Goal: Task Accomplishment & Management: Manage account settings

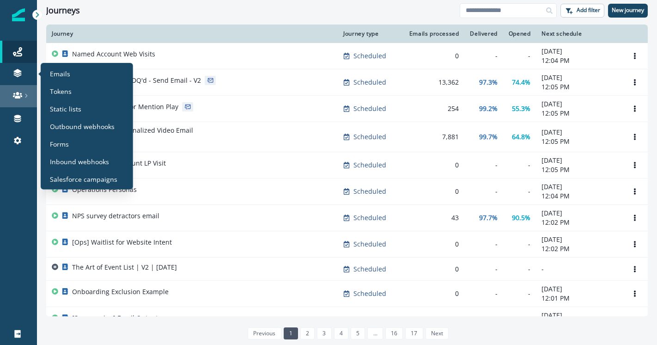
click at [23, 99] on div at bounding box center [19, 95] width 30 height 9
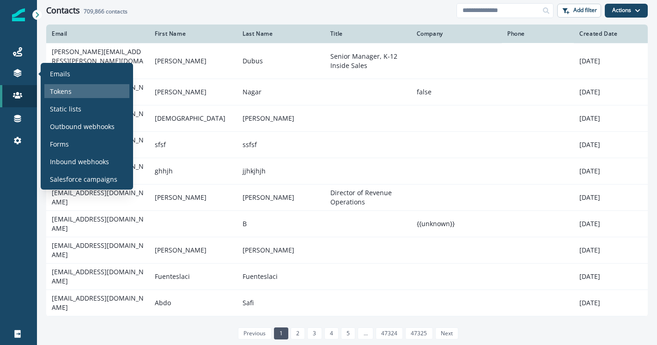
click at [67, 93] on p "Tokens" at bounding box center [61, 91] width 22 height 10
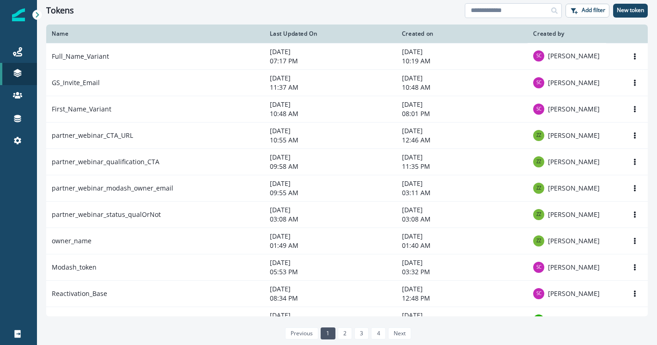
click at [501, 11] on input at bounding box center [513, 10] width 97 height 15
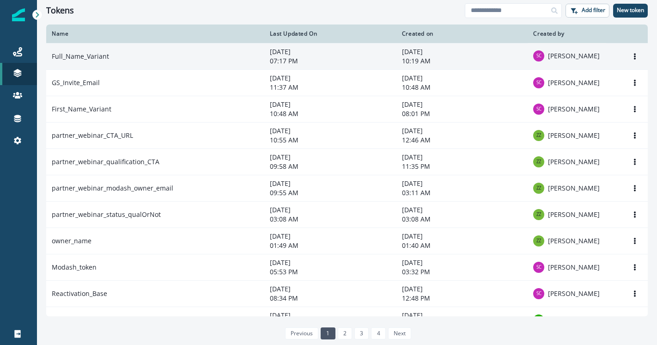
click at [452, 63] on p "10:19 AM" at bounding box center [462, 60] width 121 height 9
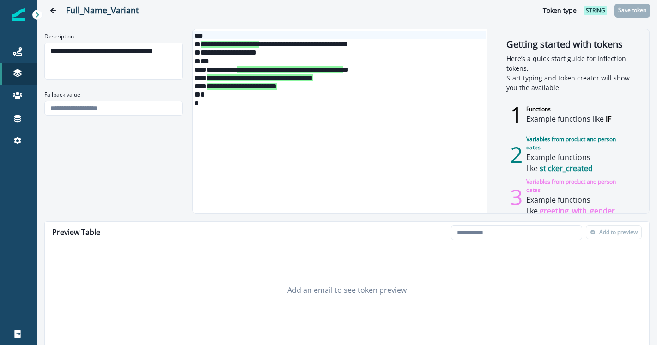
click at [406, 62] on div "***" at bounding box center [340, 60] width 294 height 8
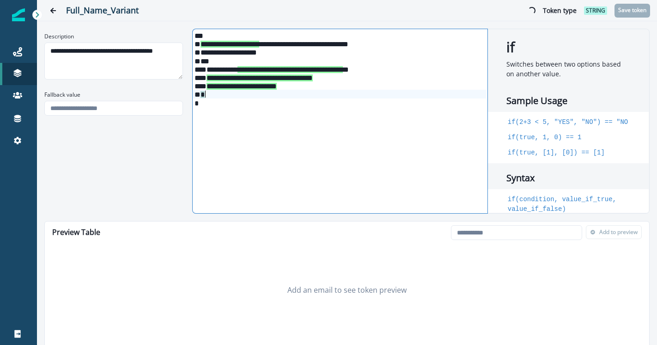
click at [410, 94] on div "*" at bounding box center [340, 94] width 294 height 8
click at [430, 16] on div "Full_Name_Variant Token type string Save token" at bounding box center [347, 10] width 620 height 21
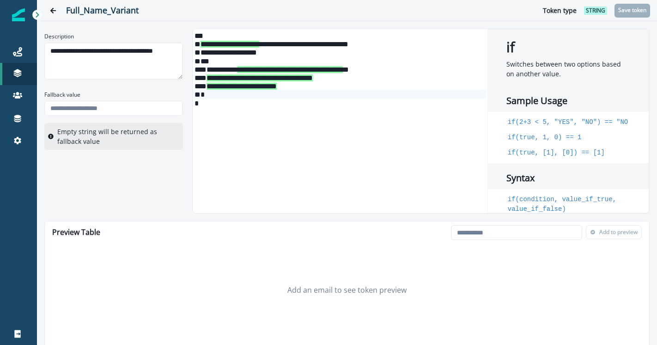
click at [430, 63] on div "** *" at bounding box center [340, 60] width 294 height 8
click at [316, 85] on div "**********" at bounding box center [340, 85] width 294 height 8
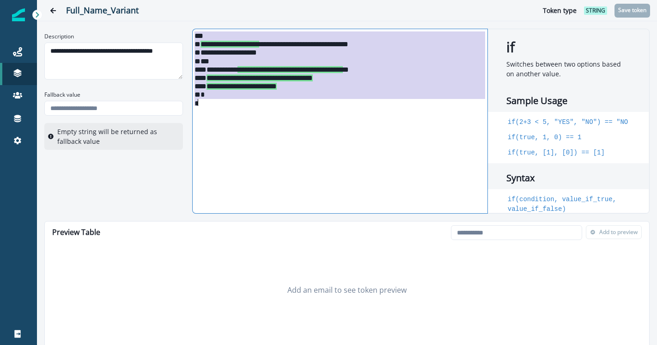
copy div "**********"
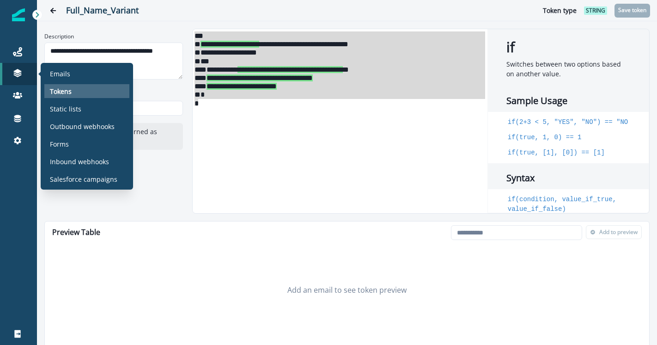
click at [53, 89] on p "Tokens" at bounding box center [61, 91] width 22 height 10
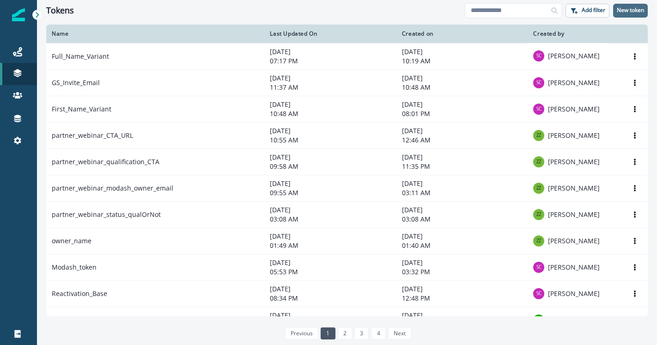
click at [623, 10] on p "New token" at bounding box center [630, 10] width 27 height 6
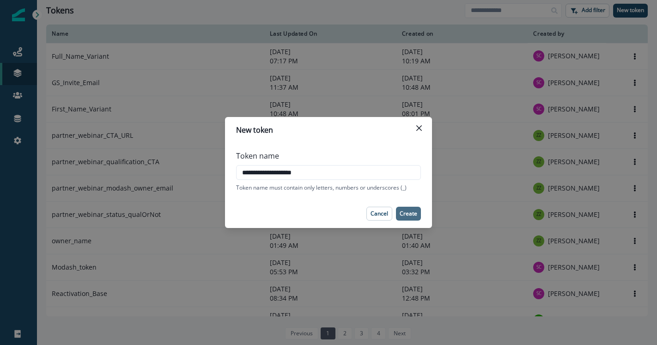
type input "**********"
click at [412, 214] on p "Create" at bounding box center [409, 213] width 18 height 6
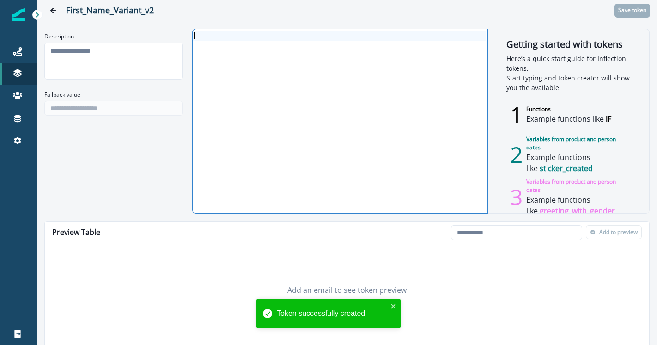
click at [355, 114] on div at bounding box center [340, 121] width 294 height 184
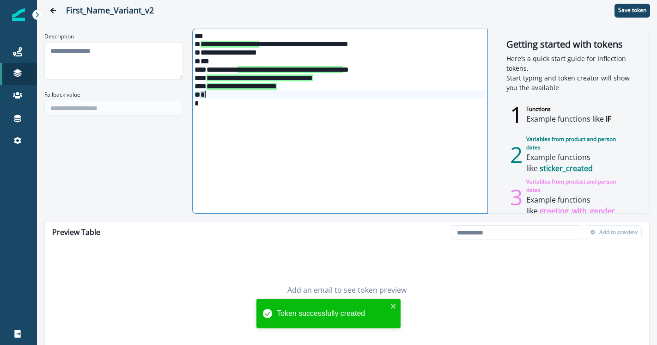
click at [366, 93] on div "*" at bounding box center [340, 94] width 294 height 8
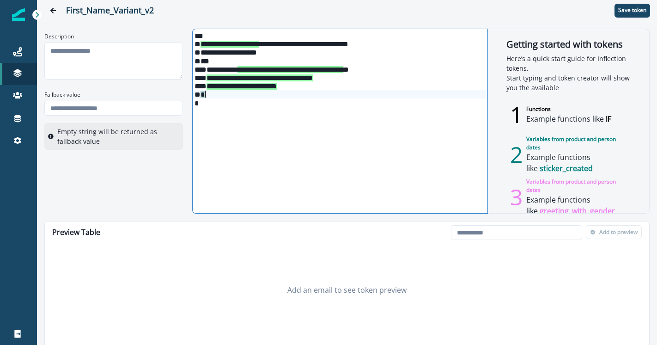
click at [408, 100] on div "*" at bounding box center [340, 102] width 294 height 8
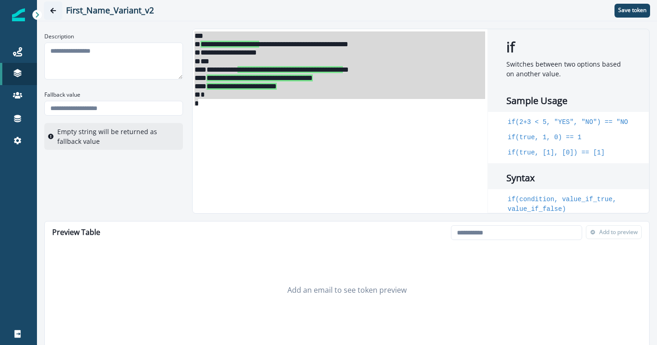
click at [51, 11] on icon "Go back" at bounding box center [53, 10] width 6 height 6
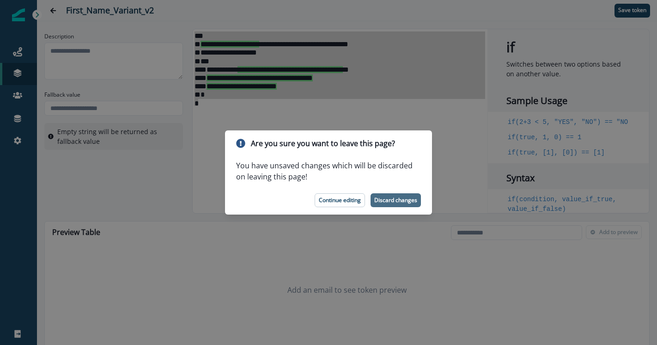
click at [387, 200] on p "Discard changes" at bounding box center [395, 200] width 43 height 6
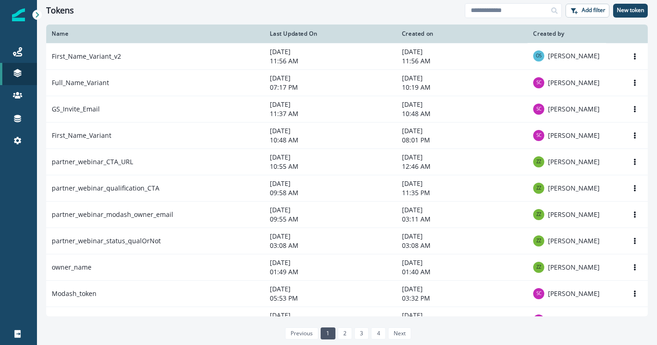
click at [515, 18] on div "Tokens Add filter New token" at bounding box center [347, 10] width 620 height 21
click at [508, 12] on input at bounding box center [513, 10] width 97 height 15
type input "****"
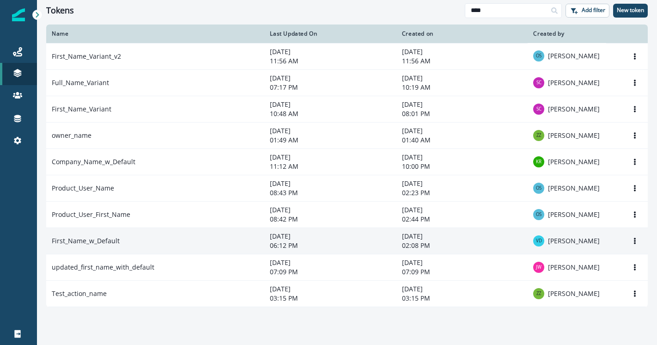
click at [138, 238] on td "First_Name_w_Default" at bounding box center [155, 240] width 218 height 26
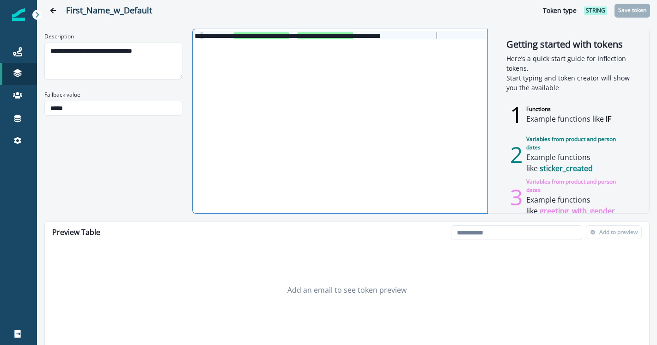
click at [332, 66] on div "**********" at bounding box center [340, 121] width 294 height 184
click at [323, 39] on div "**********" at bounding box center [340, 35] width 294 height 8
click at [280, 37] on span "**********" at bounding box center [261, 35] width 55 height 7
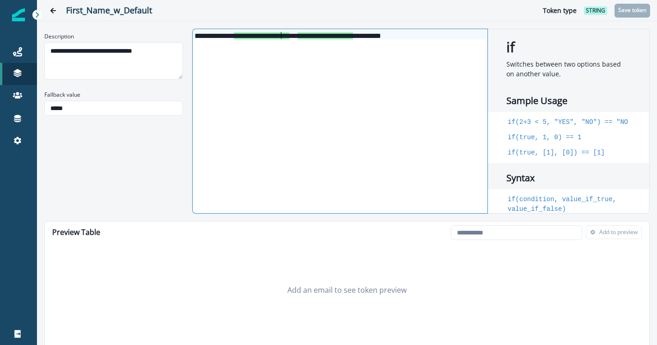
click at [543, 24] on div "**********" at bounding box center [347, 172] width 620 height 345
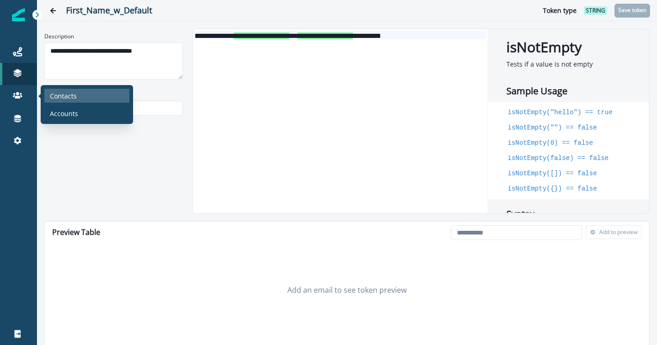
click at [56, 94] on p "Contacts" at bounding box center [63, 96] width 27 height 10
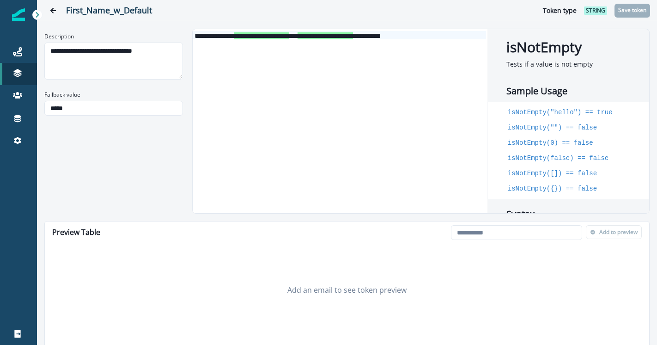
click at [535, 240] on div "Loading... Person data unavailable Add to preview" at bounding box center [546, 232] width 198 height 22
click at [535, 238] on input "email" at bounding box center [516, 232] width 131 height 15
paste input "**********"
type input "**********"
click at [609, 235] on p "Add to preview" at bounding box center [618, 232] width 38 height 6
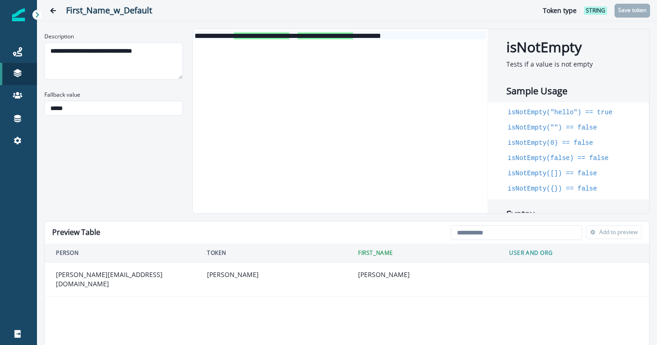
click at [411, 86] on div "**********" at bounding box center [340, 121] width 294 height 184
drag, startPoint x: 318, startPoint y: 37, endPoint x: 245, endPoint y: 39, distance: 73.1
click at [245, 39] on div "**********" at bounding box center [340, 121] width 294 height 184
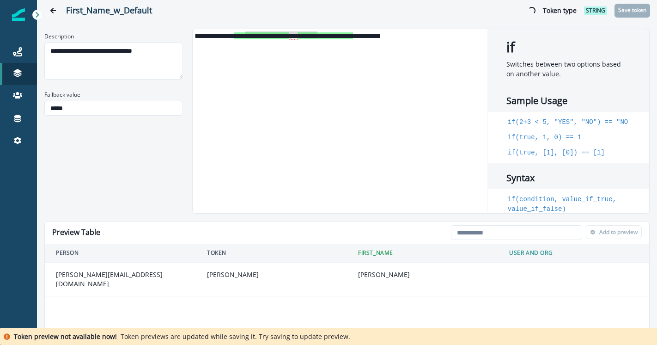
click at [246, 13] on h2 "First_Name_w_Default" at bounding box center [288, 11] width 444 height 10
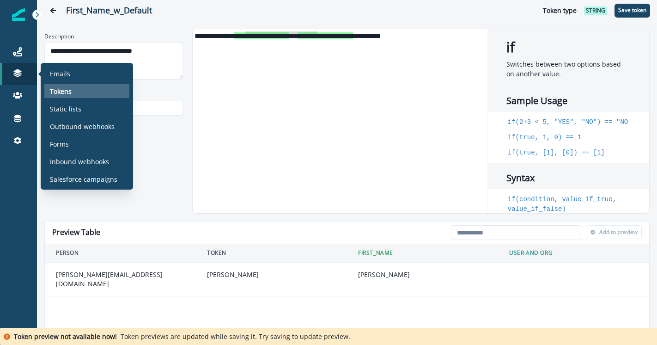
click at [70, 87] on p "Tokens" at bounding box center [61, 91] width 22 height 10
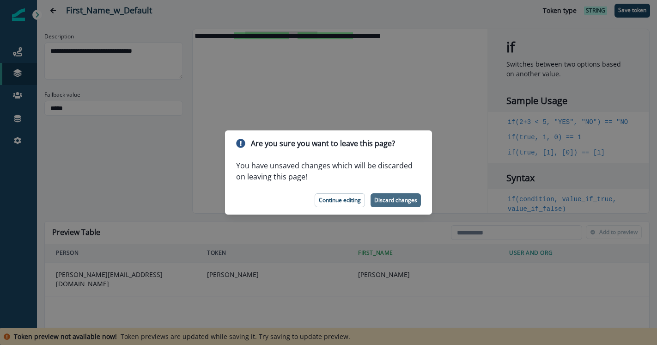
click at [381, 199] on p "Discard changes" at bounding box center [395, 200] width 43 height 6
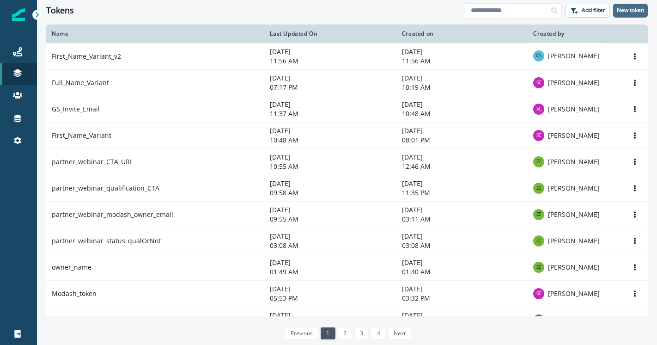
click at [633, 8] on p "New token" at bounding box center [630, 10] width 27 height 6
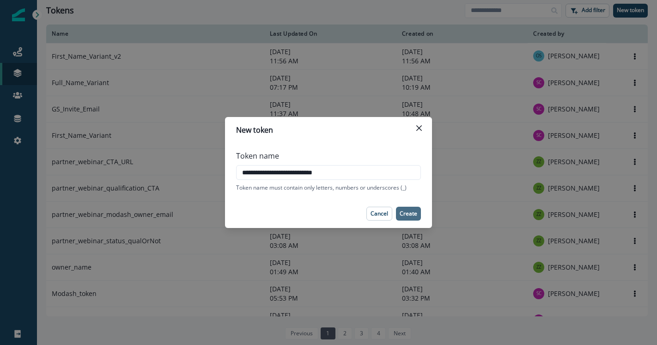
type input "**********"
click at [413, 214] on p "Create" at bounding box center [409, 213] width 18 height 6
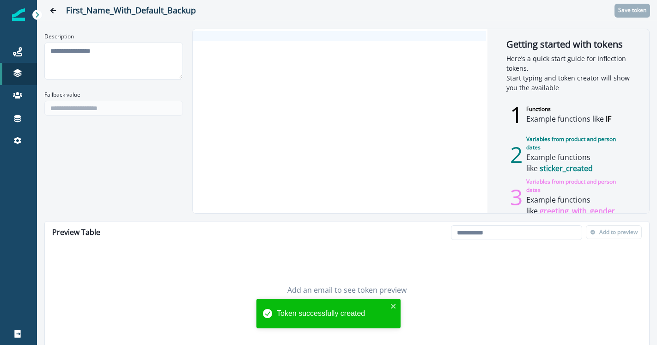
click at [277, 96] on div at bounding box center [340, 121] width 294 height 184
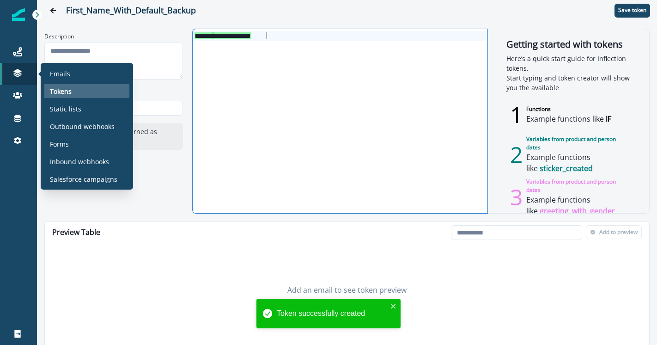
click at [57, 97] on div "Tokens" at bounding box center [86, 91] width 85 height 14
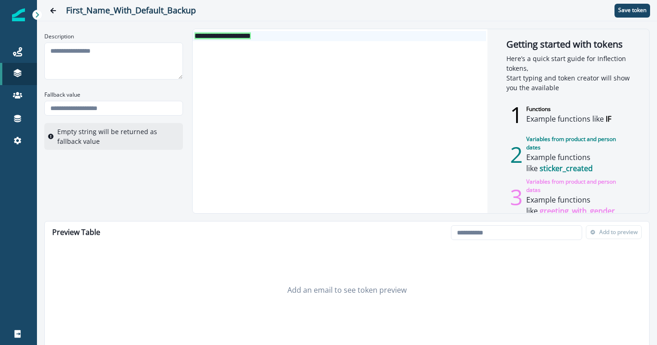
click at [446, 51] on div "**********" at bounding box center [340, 121] width 294 height 184
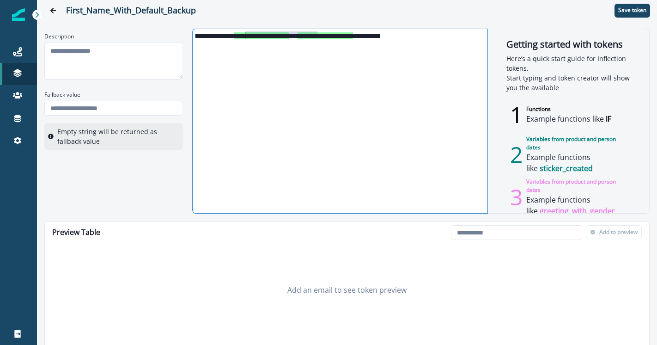
drag, startPoint x: 317, startPoint y: 37, endPoint x: 246, endPoint y: 37, distance: 71.2
click at [246, 37] on div "**********" at bounding box center [340, 35] width 294 height 8
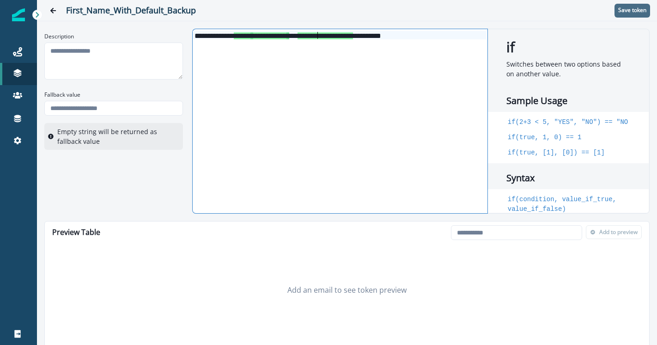
click at [626, 14] on button "Save token" at bounding box center [633, 11] width 36 height 14
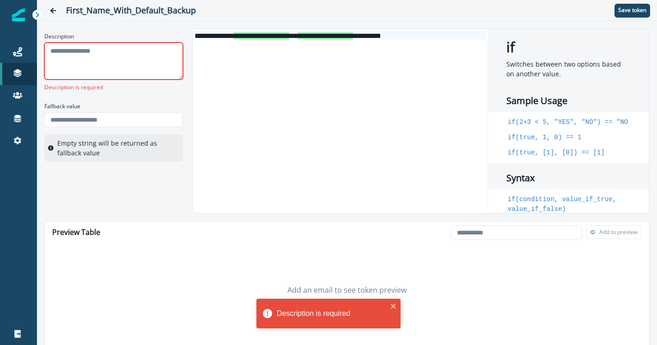
click at [105, 62] on textarea "Description" at bounding box center [113, 61] width 139 height 37
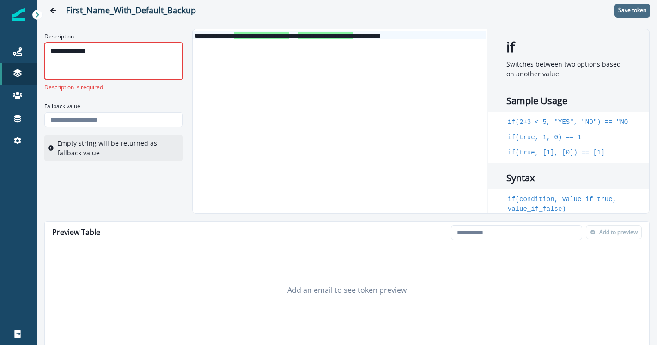
type textarea "**********"
click at [635, 5] on button "Save token" at bounding box center [633, 11] width 36 height 14
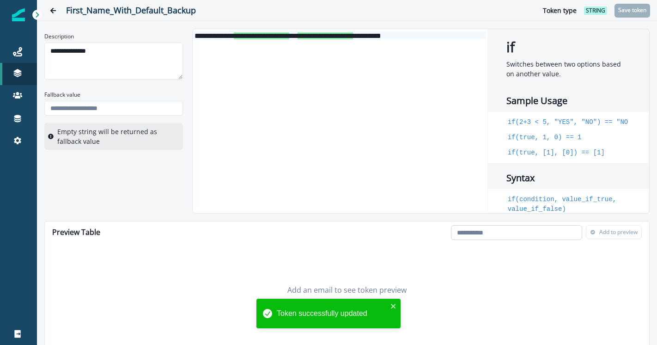
click at [528, 225] on input "email" at bounding box center [516, 232] width 131 height 15
paste input "**********"
type input "**********"
click at [609, 246] on div "Add an email to see token preview" at bounding box center [347, 290] width 605 height 92
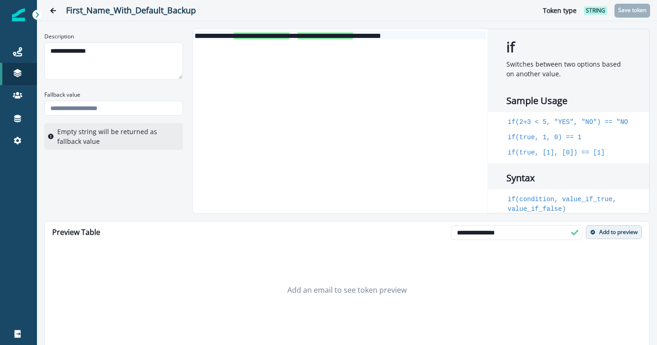
click at [630, 231] on p "Add to preview" at bounding box center [618, 232] width 38 height 6
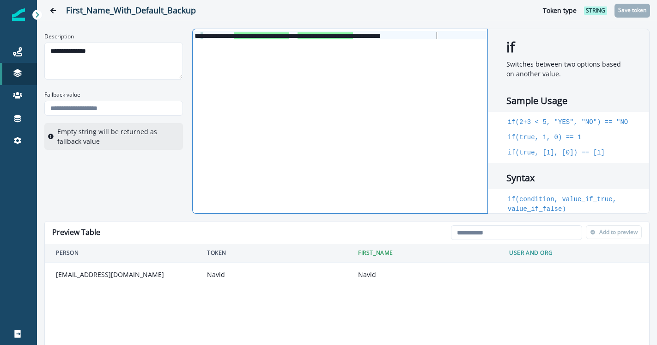
click at [340, 69] on div "**********" at bounding box center [340, 121] width 294 height 184
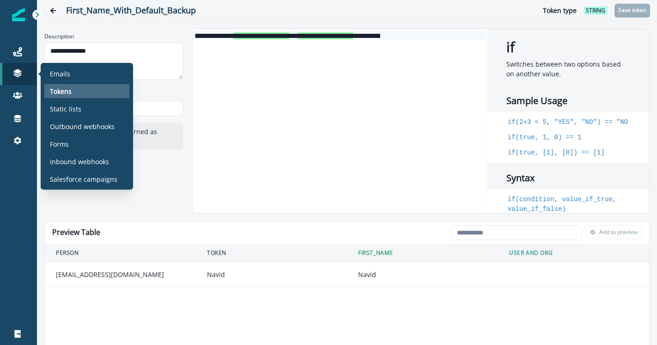
click at [69, 92] on p "Tokens" at bounding box center [61, 91] width 22 height 10
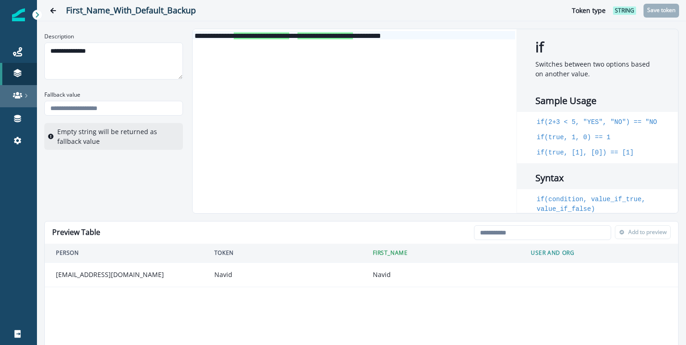
click at [27, 96] on icon at bounding box center [26, 95] width 5 height 5
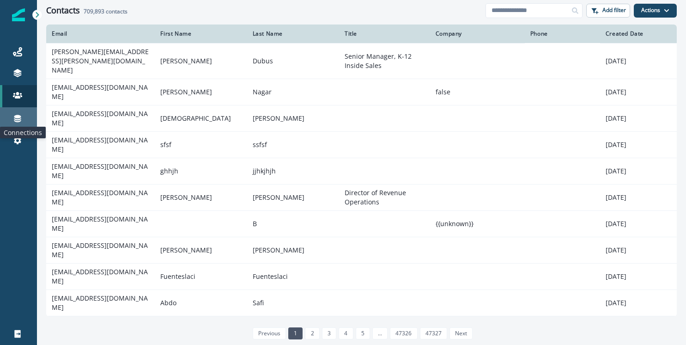
click at [16, 120] on icon at bounding box center [17, 118] width 9 height 9
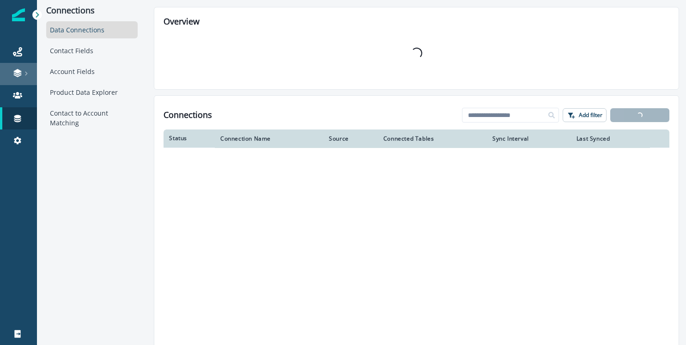
click at [18, 81] on link at bounding box center [18, 74] width 37 height 22
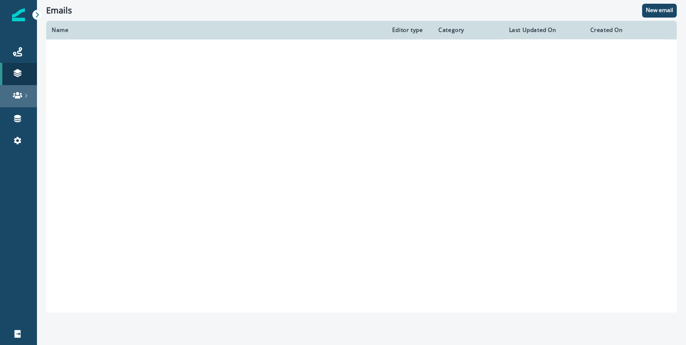
click at [18, 92] on icon at bounding box center [17, 95] width 9 height 9
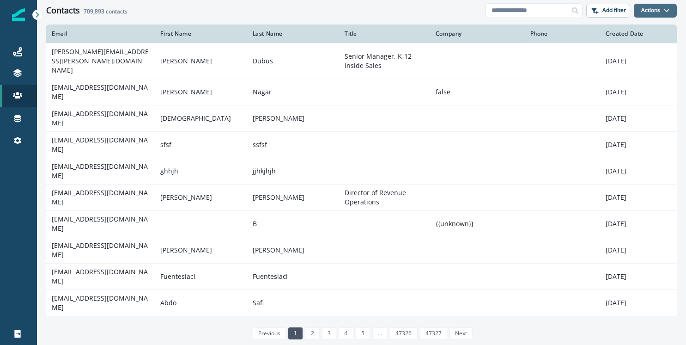
click at [642, 6] on button "Actions" at bounding box center [655, 11] width 43 height 14
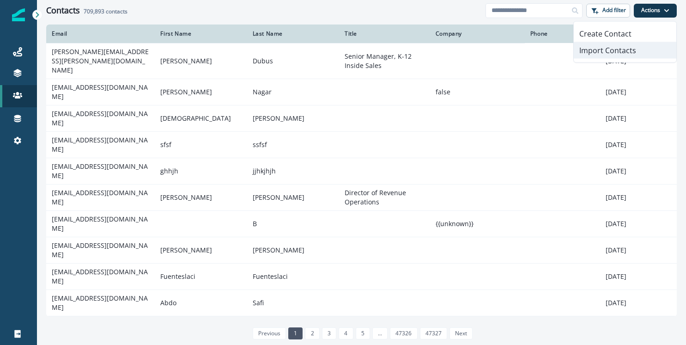
click at [616, 50] on button "Import Contacts" at bounding box center [625, 50] width 103 height 17
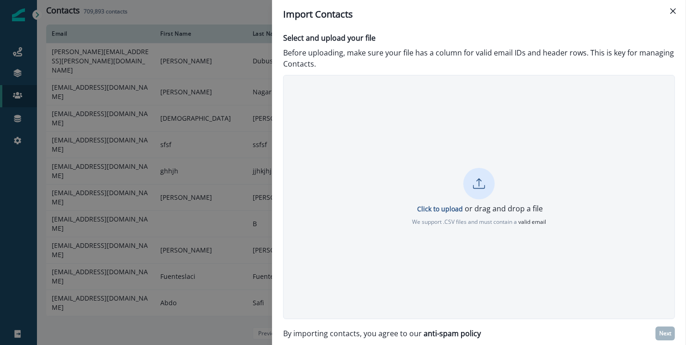
click at [514, 168] on div "Click to upload or drag and drop a file We support .CSV files and must contain …" at bounding box center [479, 197] width 391 height 58
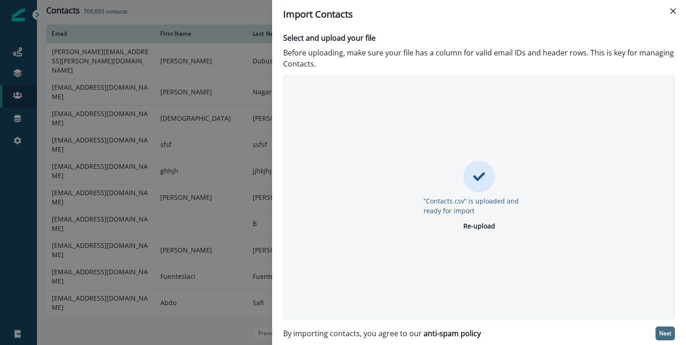
click at [657, 331] on p "Next" at bounding box center [666, 333] width 12 height 6
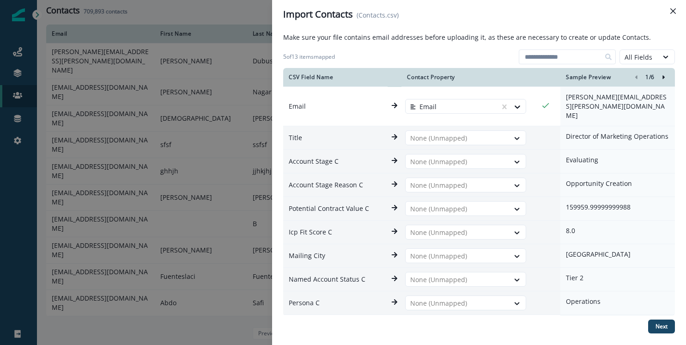
click at [503, 317] on div "Make sure your file contains email addresses before uploading it, as these are …" at bounding box center [479, 186] width 392 height 309
click at [657, 334] on div "Make sure your file contains email addresses before uploading it, as these are …" at bounding box center [479, 186] width 392 height 309
click at [657, 328] on p "Next" at bounding box center [662, 326] width 12 height 6
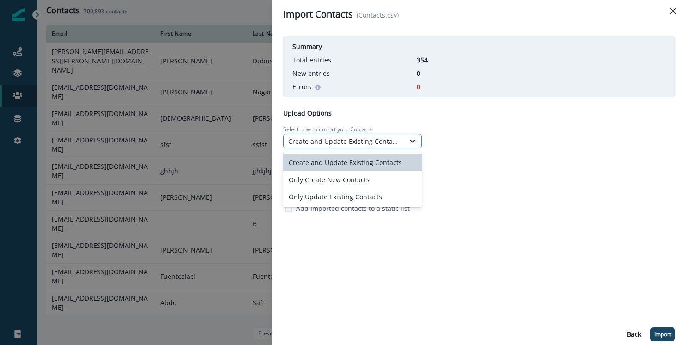
click at [361, 142] on div "Create and Update Existing Contacts" at bounding box center [344, 141] width 112 height 10
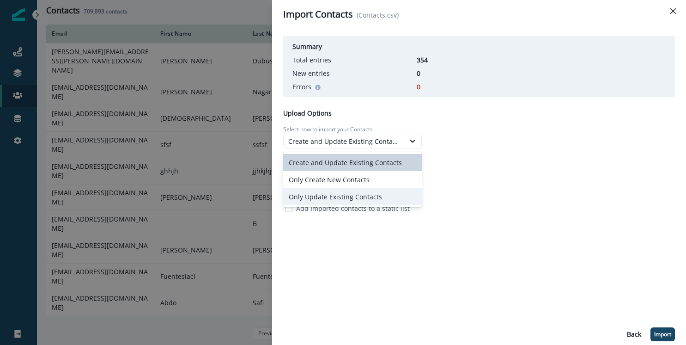
click at [350, 197] on div "Only Update Existing Contacts" at bounding box center [352, 196] width 139 height 17
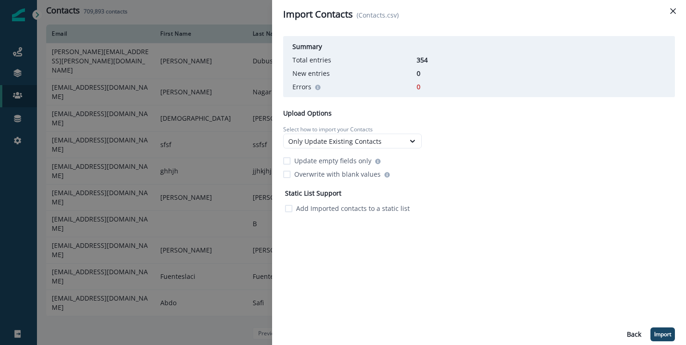
click at [334, 211] on p "Add Imported contacts to a static list" at bounding box center [353, 208] width 114 height 10
click at [336, 239] on div at bounding box center [354, 243] width 128 height 11
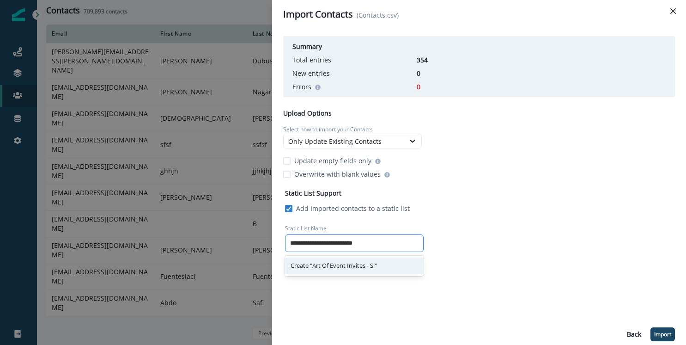
type input "**********"
click at [342, 269] on div "Create "Art Of Event Invites - Sigma"" at bounding box center [354, 265] width 139 height 17
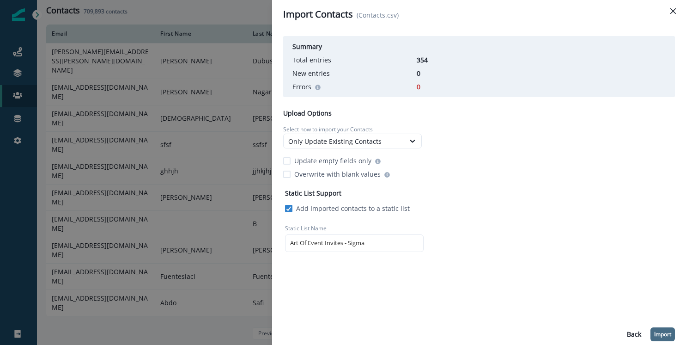
click at [657, 334] on p "Import" at bounding box center [662, 334] width 17 height 6
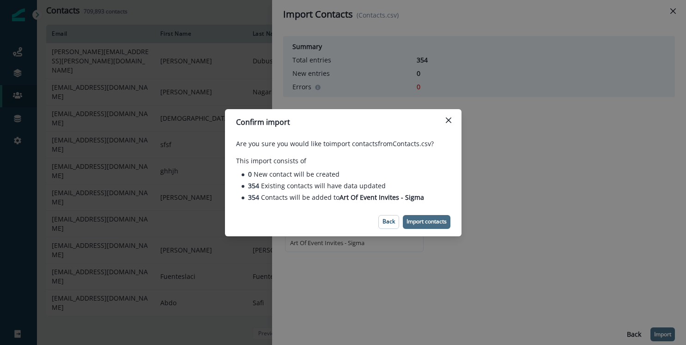
click at [440, 227] on button "Import contacts" at bounding box center [427, 222] width 48 height 14
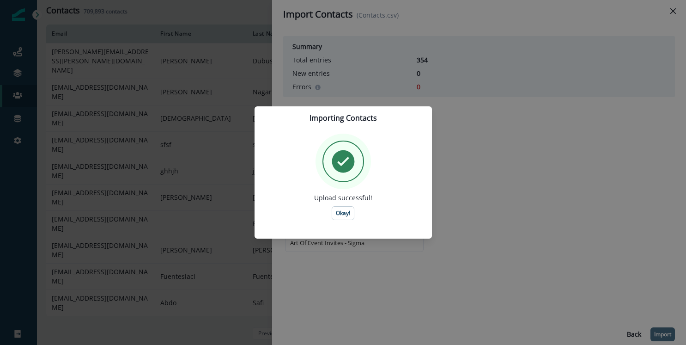
click at [336, 224] on footer at bounding box center [343, 231] width 177 height 15
click at [341, 212] on p "Okay!" at bounding box center [343, 213] width 14 height 6
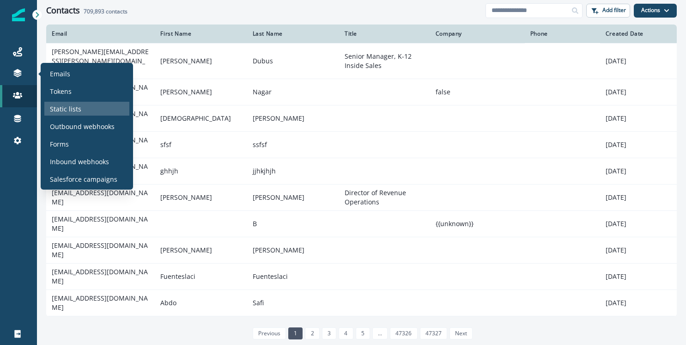
click at [62, 108] on p "Static lists" at bounding box center [65, 109] width 31 height 10
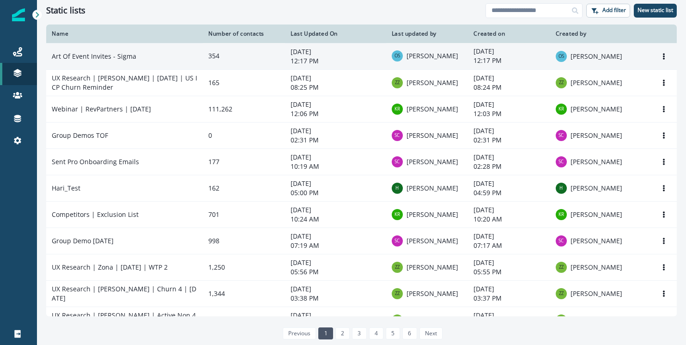
click at [205, 62] on td "354" at bounding box center [244, 56] width 82 height 26
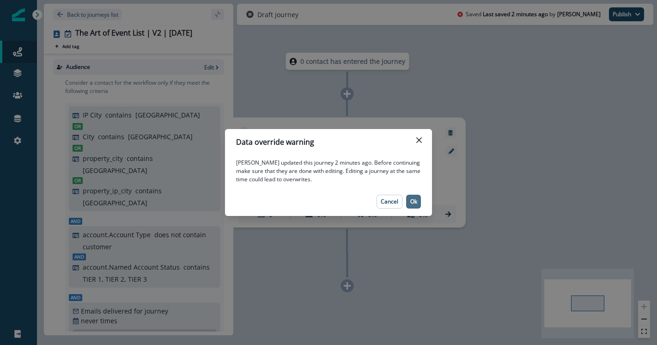
click at [413, 202] on p "Ok" at bounding box center [413, 201] width 7 height 6
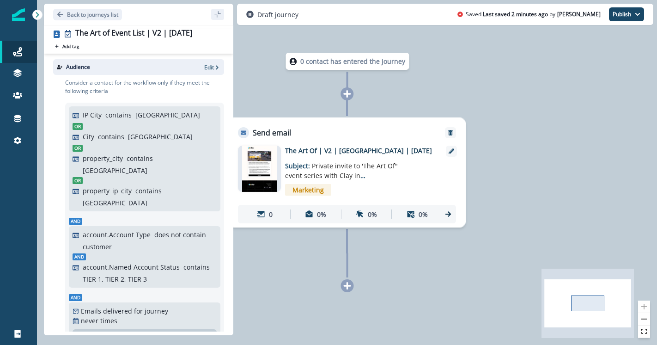
click at [208, 76] on div "Consider a contact for the workflow only if they meet the following criteria IP…" at bounding box center [141, 274] width 165 height 398
click at [208, 72] on div "Audience Edit" at bounding box center [138, 67] width 171 height 16
click at [208, 68] on p "Edit" at bounding box center [209, 67] width 10 height 8
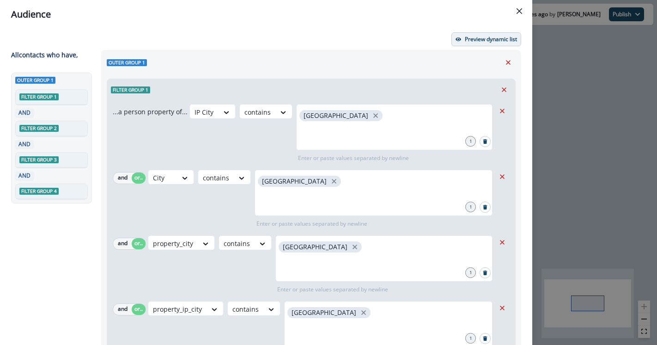
click at [469, 37] on p "Preview dynamic list" at bounding box center [491, 39] width 52 height 6
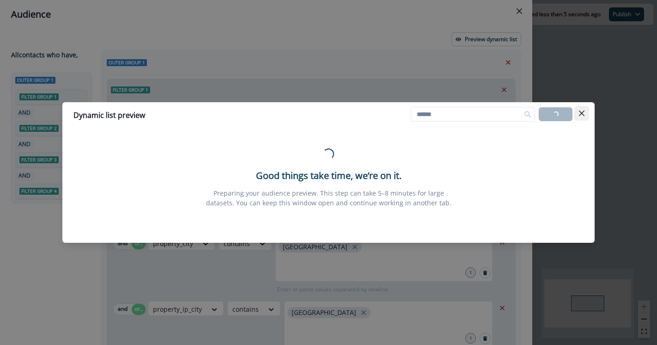
click at [581, 111] on icon "Close" at bounding box center [582, 113] width 6 height 6
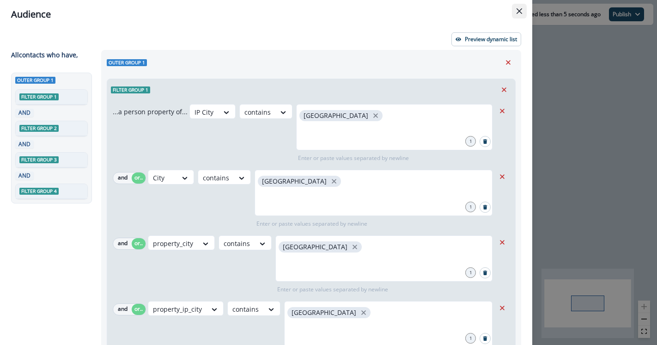
click at [521, 10] on icon "Close" at bounding box center [520, 11] width 6 height 6
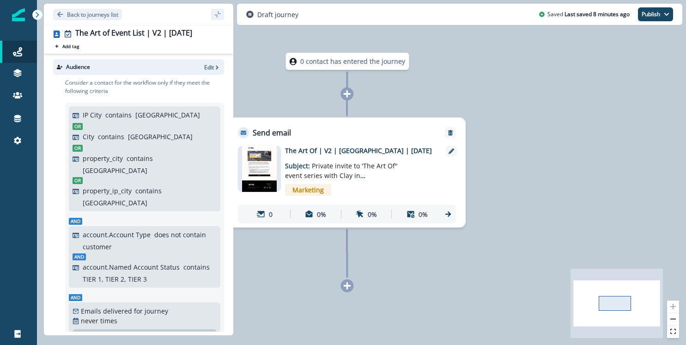
scroll to position [165, 0]
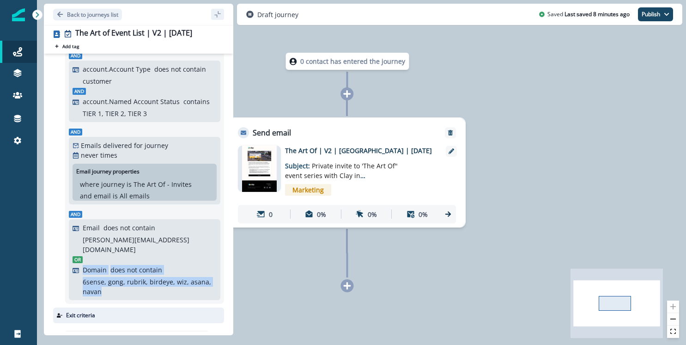
drag, startPoint x: 114, startPoint y: 256, endPoint x: 76, endPoint y: 234, distance: 43.7
click at [76, 265] on div "Domain does not contain 6sense, gong, rubrik, birdeye, wiz, asana, navan" at bounding box center [145, 280] width 144 height 31
click at [77, 256] on span "Or" at bounding box center [78, 259] width 10 height 7
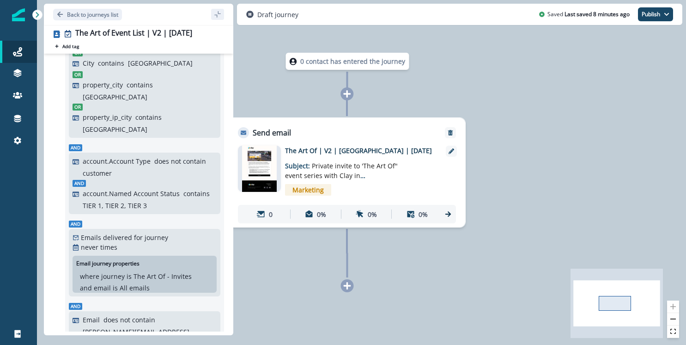
scroll to position [0, 0]
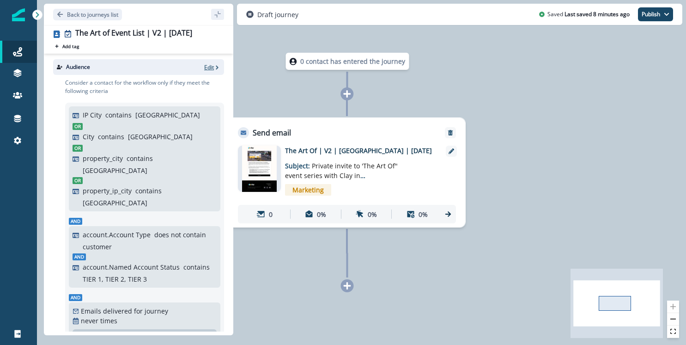
click at [212, 63] on p "Edit" at bounding box center [209, 67] width 10 height 8
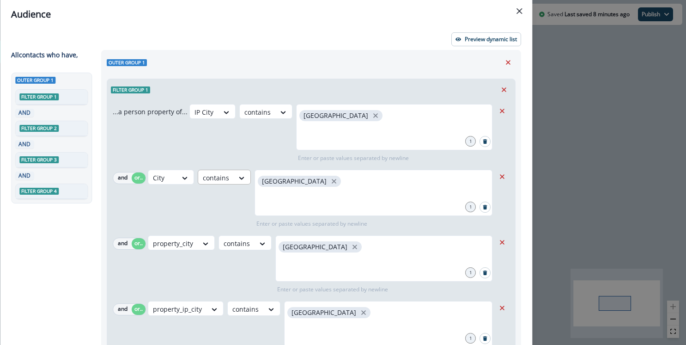
scroll to position [725, 0]
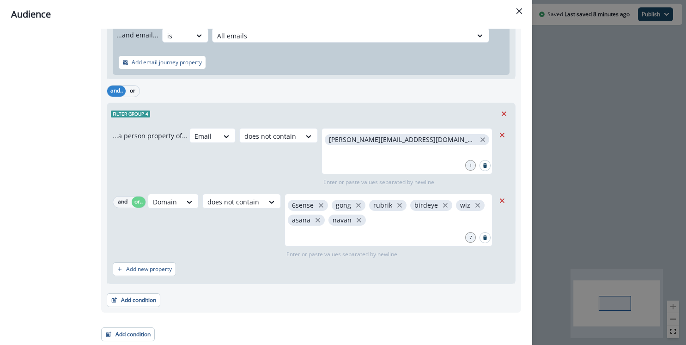
click at [167, 137] on p "...a person property of..." at bounding box center [150, 136] width 75 height 10
drag, startPoint x: 413, startPoint y: 224, endPoint x: 285, endPoint y: 203, distance: 129.7
click at [285, 203] on div "6sense gong rubrik birdeye wiz asana navan" at bounding box center [389, 220] width 208 height 53
click at [283, 170] on div "Email does not contain karishma.rajaratnam@clay.com 1 Enter or paste values sep…" at bounding box center [343, 157] width 306 height 58
drag, startPoint x: 136, startPoint y: 137, endPoint x: 449, endPoint y: 155, distance: 313.5
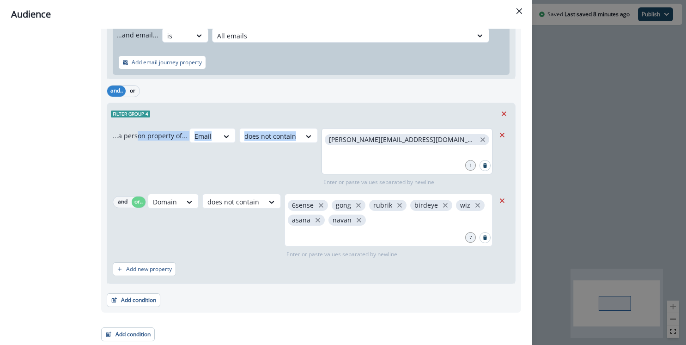
click at [450, 155] on div "...a person property of... Email does not contain karishma.rajaratnam@clay.com …" at bounding box center [304, 157] width 382 height 58
click at [190, 144] on div "Domain" at bounding box center [204, 135] width 29 height 15
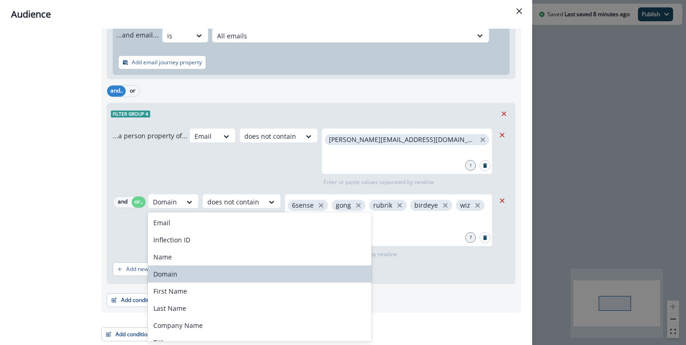
click at [130, 190] on div "...a person property of... Email does not contain karishma.rajaratnam@clay.com …" at bounding box center [311, 203] width 408 height 159
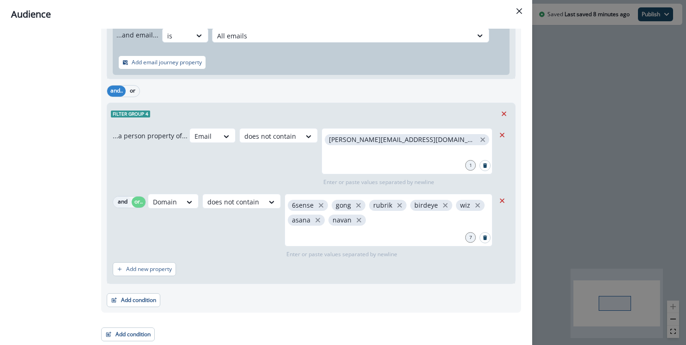
click at [120, 199] on button "and" at bounding box center [122, 201] width 18 height 11
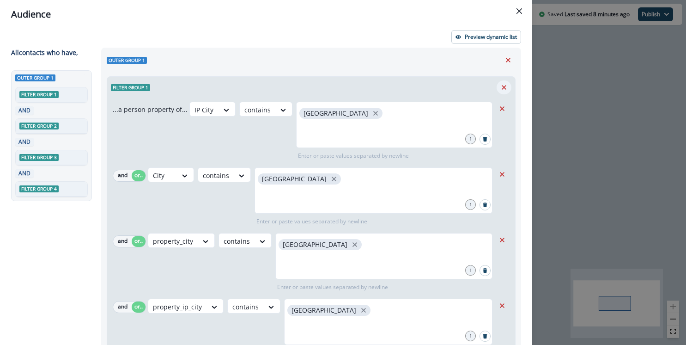
scroll to position [0, 0]
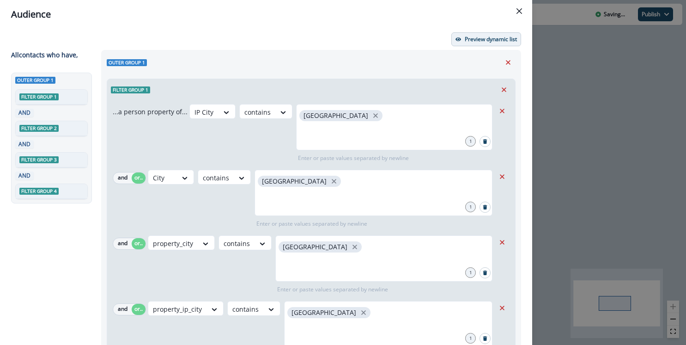
click at [484, 37] on p "Preview dynamic list" at bounding box center [491, 39] width 52 height 6
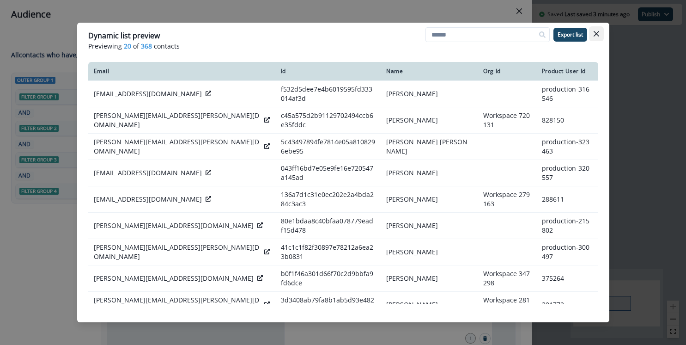
click at [599, 29] on button "Close" at bounding box center [596, 33] width 15 height 15
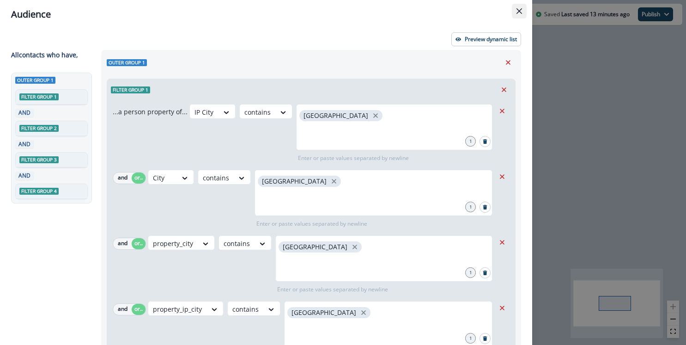
click at [525, 4] on button "Close" at bounding box center [519, 11] width 15 height 15
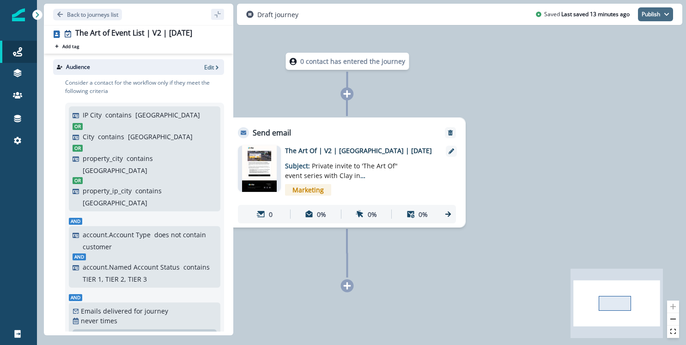
click at [657, 8] on button "Publish" at bounding box center [655, 14] width 35 height 14
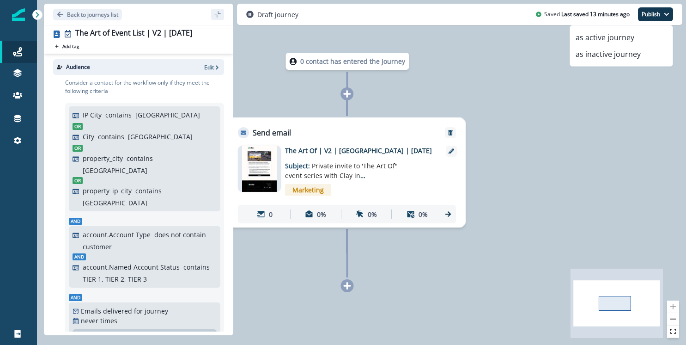
click at [657, 8] on button "Publish" at bounding box center [655, 14] width 35 height 14
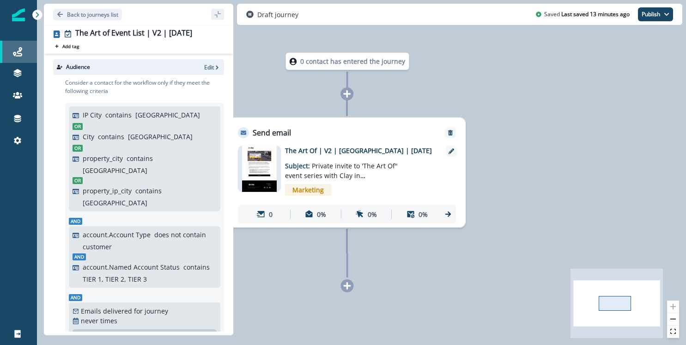
click at [18, 56] on icon at bounding box center [17, 51] width 9 height 9
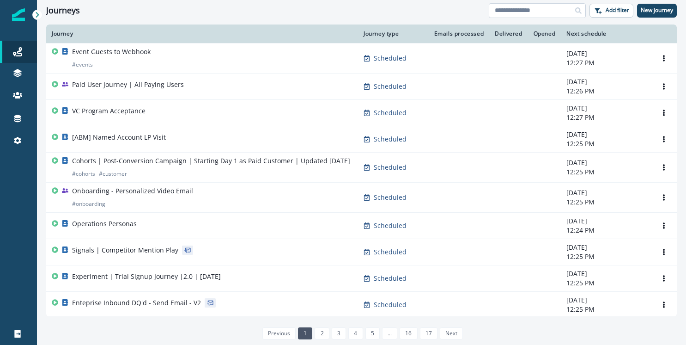
click at [548, 12] on input at bounding box center [537, 10] width 97 height 15
type input "******"
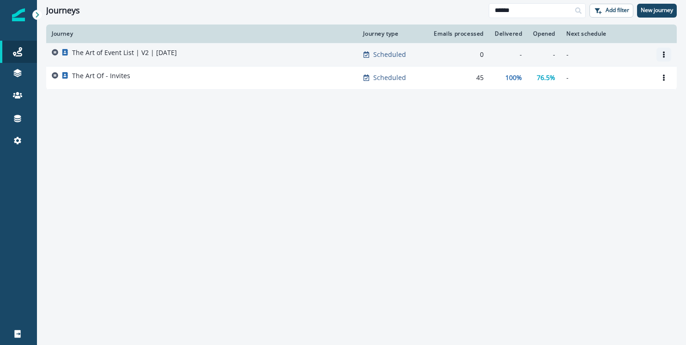
click at [657, 54] on icon "Options" at bounding box center [664, 54] width 6 height 6
click at [629, 78] on button "Clone" at bounding box center [620, 76] width 103 height 15
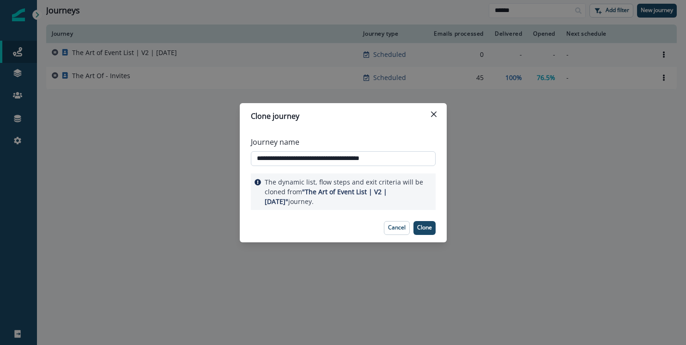
drag, startPoint x: 401, startPoint y: 157, endPoint x: 370, endPoint y: 157, distance: 31.0
click at [370, 157] on input "**********" at bounding box center [343, 158] width 185 height 15
type input "**********"
click at [422, 228] on p "Clone" at bounding box center [424, 227] width 15 height 6
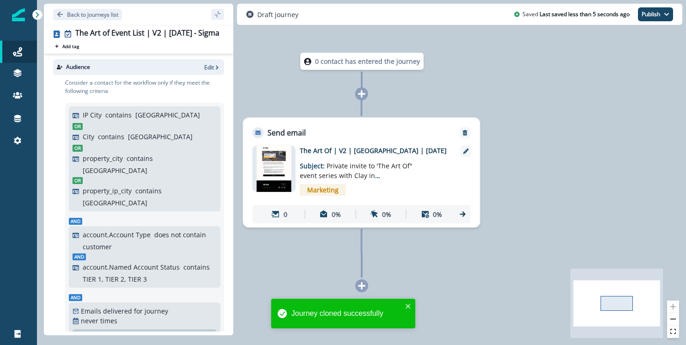
click at [212, 71] on div "Audience Edit" at bounding box center [138, 67] width 171 height 16
click at [212, 65] on p "Edit" at bounding box center [209, 67] width 10 height 8
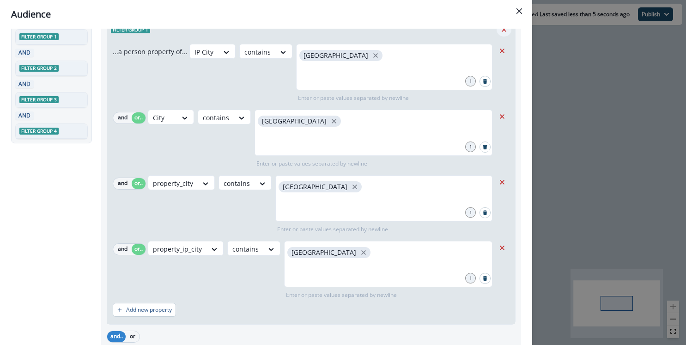
scroll to position [51, 0]
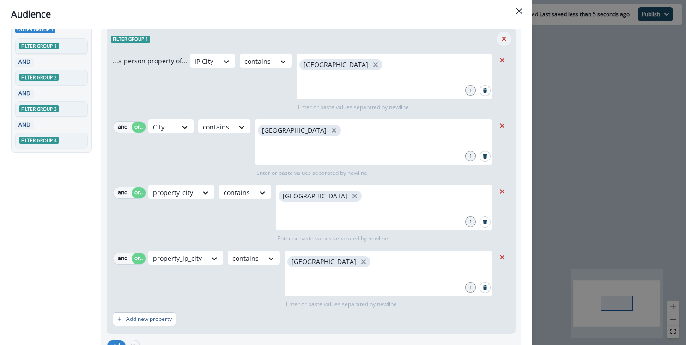
click at [505, 35] on icon "Remove" at bounding box center [504, 39] width 8 height 8
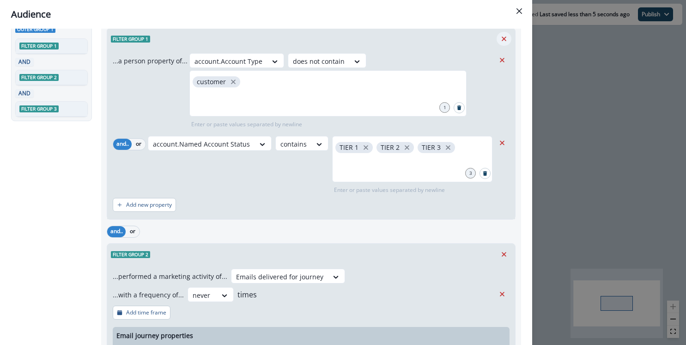
click at [505, 37] on icon "Remove" at bounding box center [504, 39] width 8 height 8
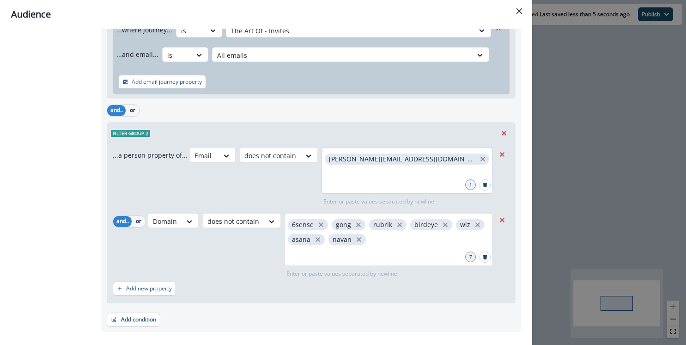
scroll to position [180, 0]
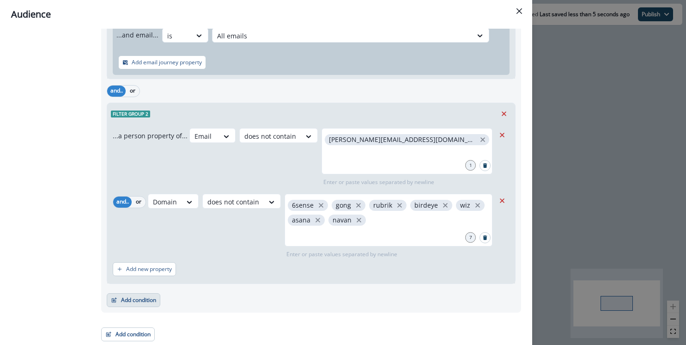
click at [140, 300] on button "Add condition" at bounding box center [134, 300] width 54 height 14
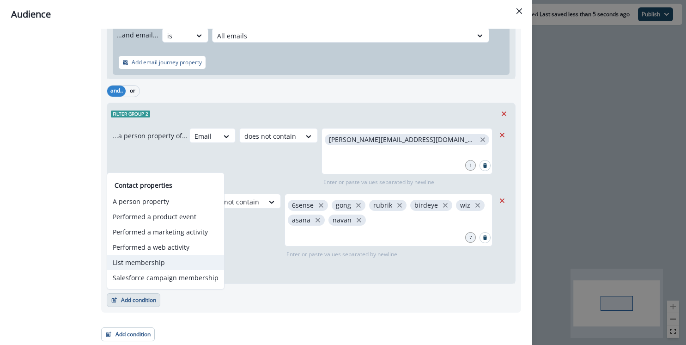
click at [176, 268] on button "List membership" at bounding box center [165, 262] width 117 height 15
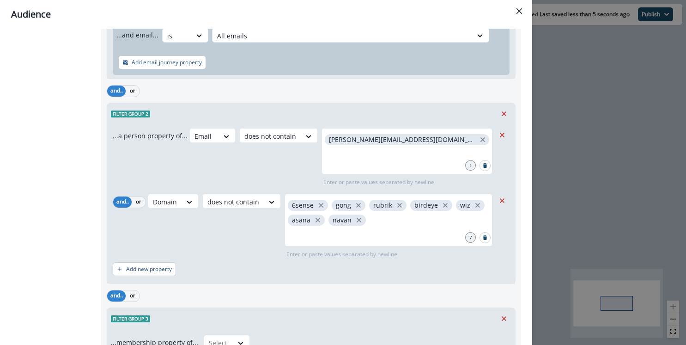
scroll to position [252, 0]
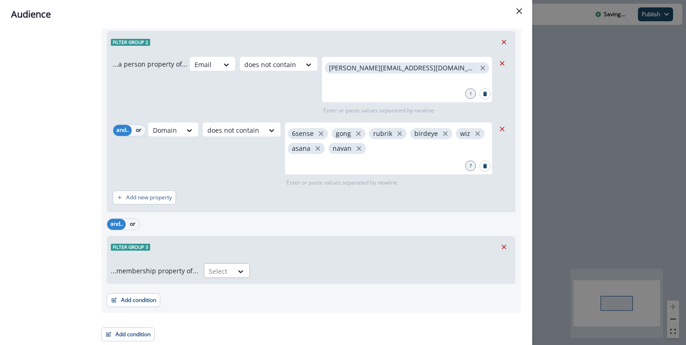
click at [221, 272] on div at bounding box center [218, 271] width 19 height 12
type input "*"
click at [222, 283] on div "in" at bounding box center [224, 291] width 46 height 17
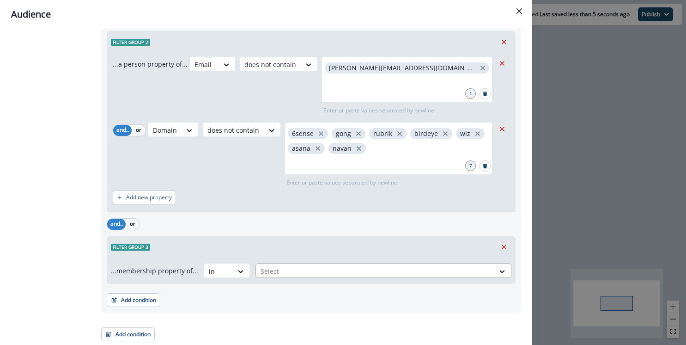
click at [272, 273] on div at bounding box center [375, 271] width 229 height 12
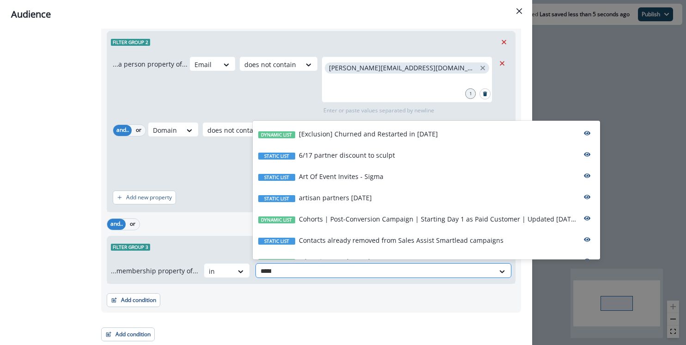
type input "******"
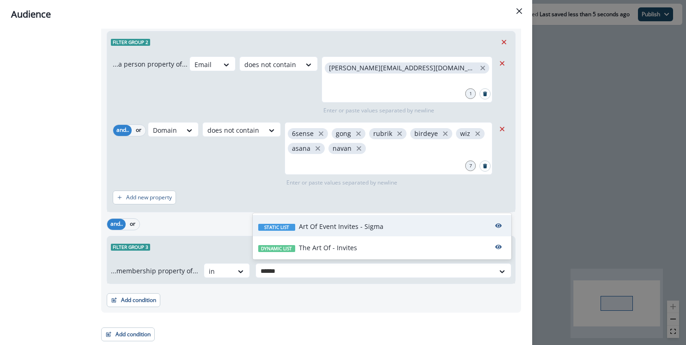
click at [335, 228] on p "Art Of Event Invites - Sigma" at bounding box center [341, 226] width 85 height 10
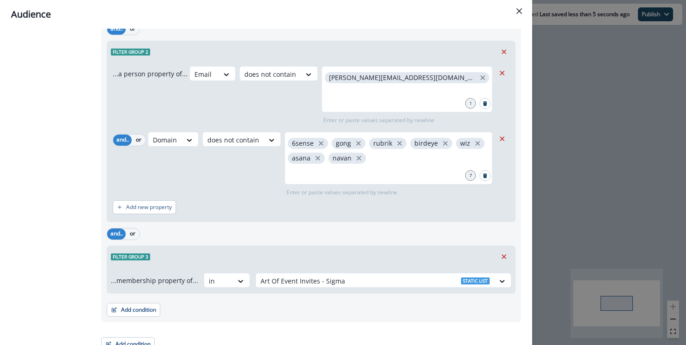
scroll to position [0, 0]
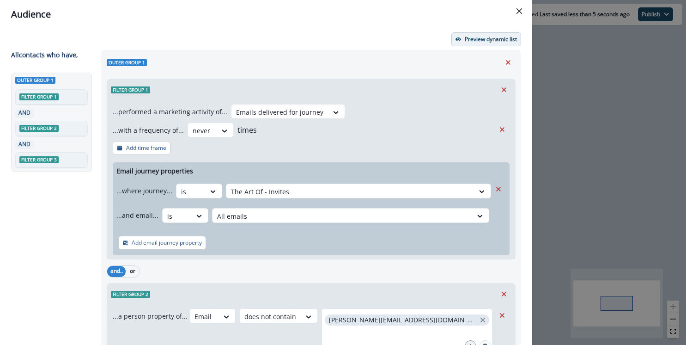
click at [489, 41] on p "Preview dynamic list" at bounding box center [491, 39] width 52 height 6
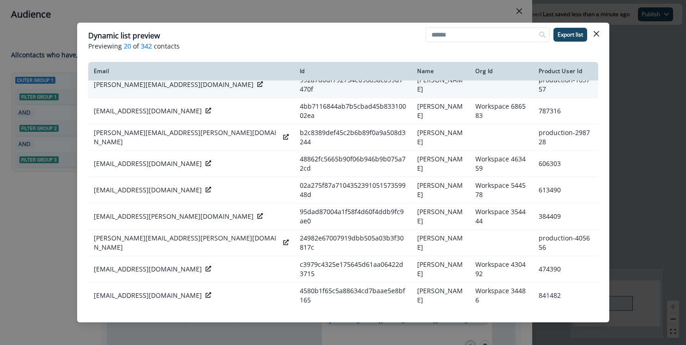
scroll to position [239, 0]
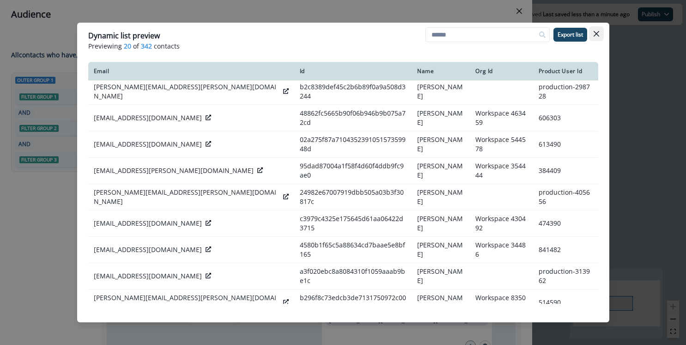
click at [596, 30] on button "Close" at bounding box center [596, 33] width 15 height 15
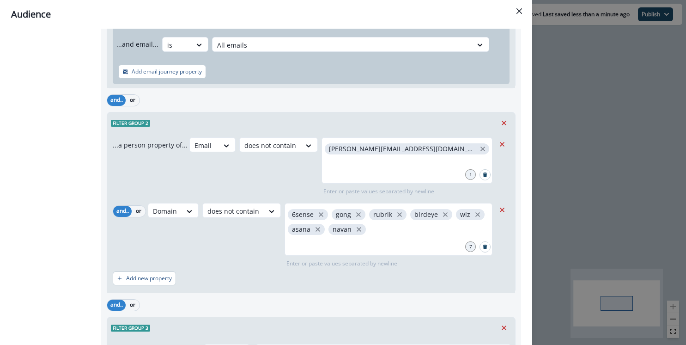
scroll to position [188, 0]
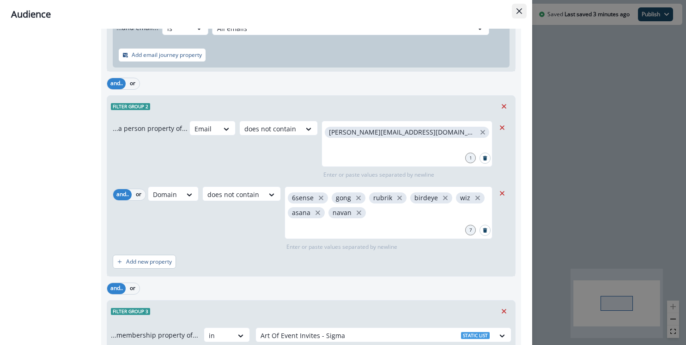
click at [515, 14] on button "Close" at bounding box center [519, 11] width 15 height 15
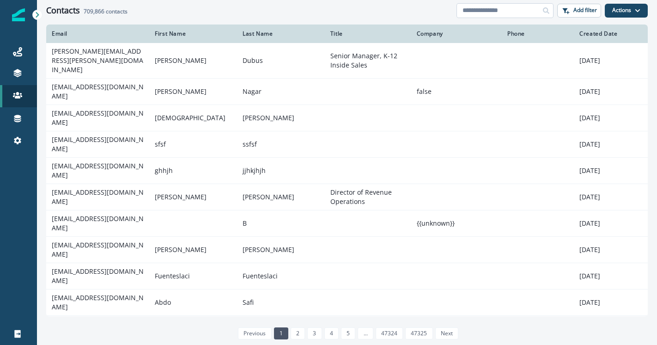
click at [508, 4] on input at bounding box center [505, 10] width 97 height 15
paste input "**********"
type input "**********"
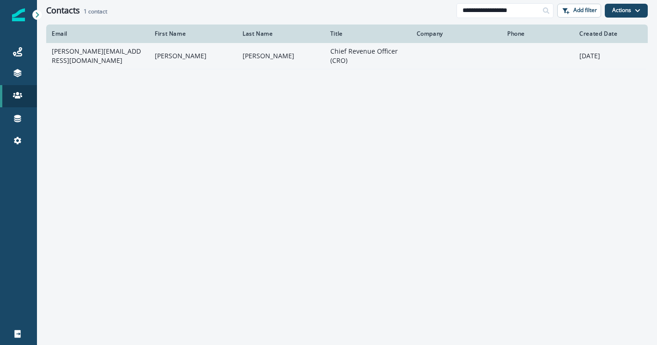
click at [110, 59] on td "[PERSON_NAME][EMAIL_ADDRESS][DOMAIN_NAME]" at bounding box center [97, 56] width 103 height 26
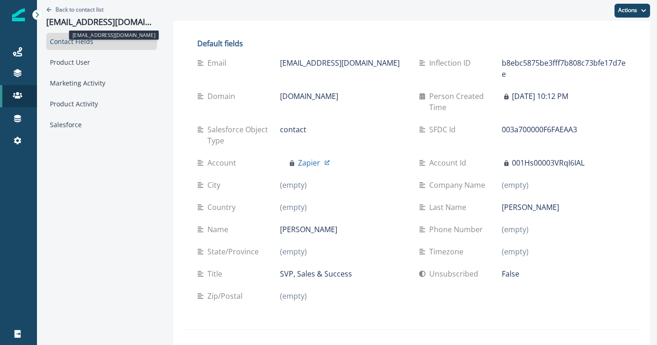
click at [75, 20] on p "[EMAIL_ADDRESS][DOMAIN_NAME]" at bounding box center [101, 22] width 111 height 10
click at [75, 20] on p "navid@zapier.com" at bounding box center [101, 22] width 111 height 10
copy p "navid@zapier.com"
click at [300, 59] on p "navid@zapier.com" at bounding box center [340, 62] width 120 height 11
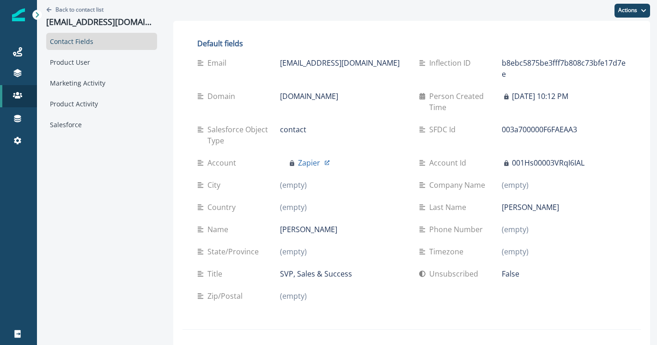
click at [300, 59] on p "[EMAIL_ADDRESS][DOMAIN_NAME]" at bounding box center [340, 62] width 120 height 11
copy div "[EMAIL_ADDRESS][DOMAIN_NAME]"
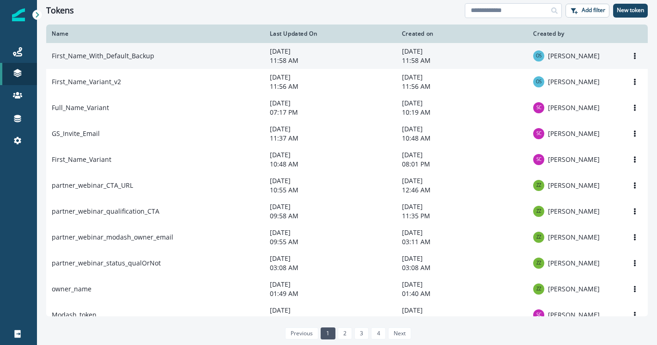
click at [536, 5] on input at bounding box center [513, 10] width 97 height 15
type input "*****"
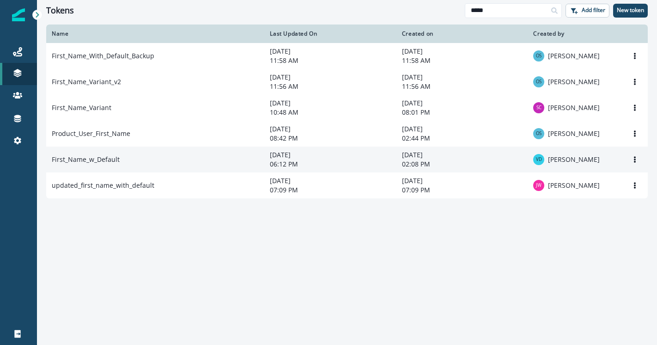
click at [155, 164] on td "First_Name_w_Default" at bounding box center [155, 160] width 218 height 26
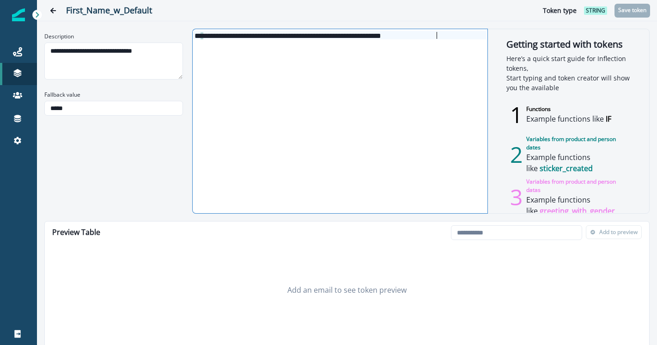
click at [332, 52] on div "**********" at bounding box center [340, 121] width 294 height 184
copy div "**********"
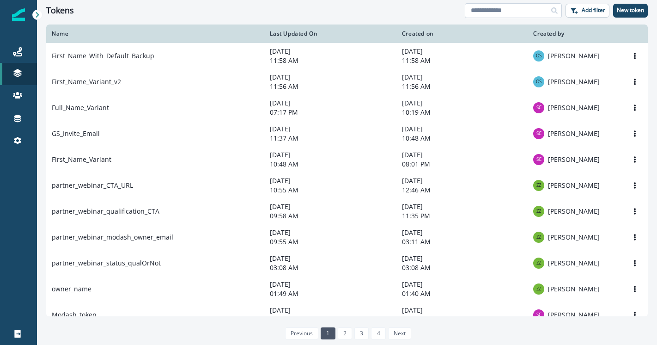
click at [523, 11] on input at bounding box center [513, 10] width 97 height 15
type input "*****"
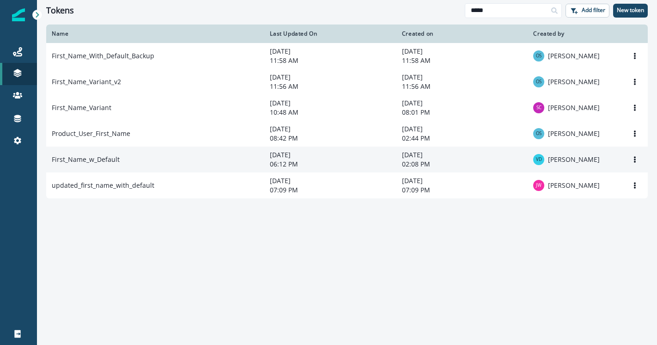
click at [130, 166] on td "First_Name_w_Default" at bounding box center [155, 160] width 218 height 26
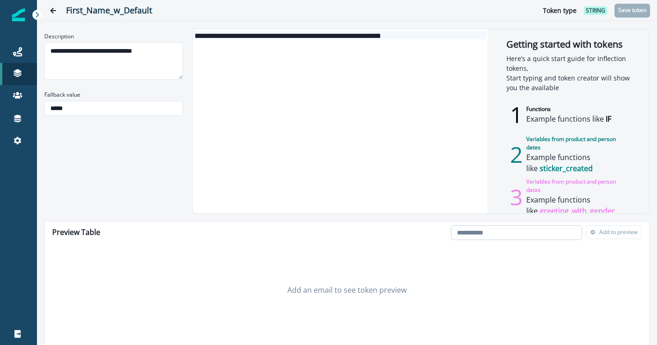
click at [514, 231] on input "email" at bounding box center [516, 232] width 131 height 15
paste input "**********"
type input "**********"
click at [601, 241] on div "**********" at bounding box center [546, 232] width 198 height 22
click at [613, 233] on p "Add to preview" at bounding box center [618, 232] width 38 height 6
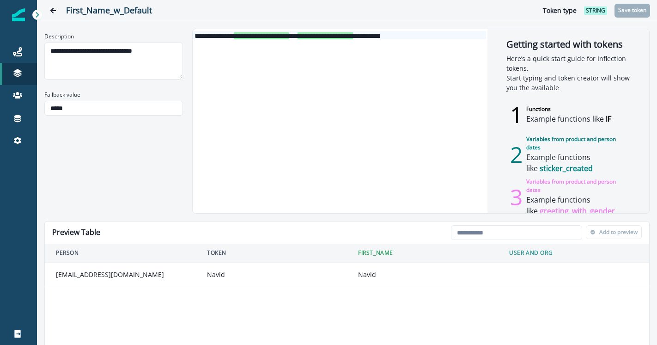
click at [98, 18] on div "First_Name_w_Default Token type string Save token" at bounding box center [347, 10] width 620 height 21
click at [98, 17] on div "First_Name_w_Default Token type string Save token" at bounding box center [347, 10] width 620 height 21
click at [98, 14] on h2 "First_Name_w_Default" at bounding box center [295, 11] width 459 height 10
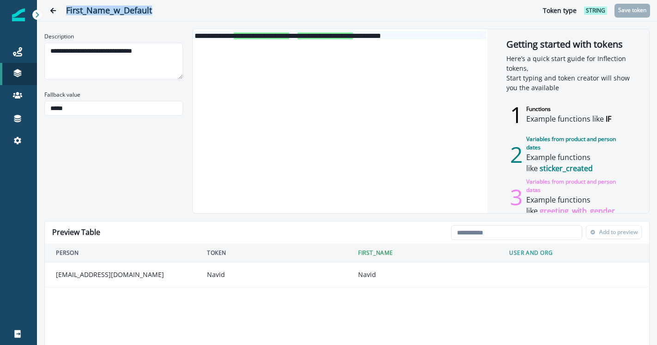
click at [98, 14] on h2 "First_Name_w_Default" at bounding box center [295, 11] width 459 height 10
click at [213, 273] on div "Navid" at bounding box center [271, 274] width 129 height 9
click at [368, 274] on td "Navid" at bounding box center [422, 275] width 151 height 24
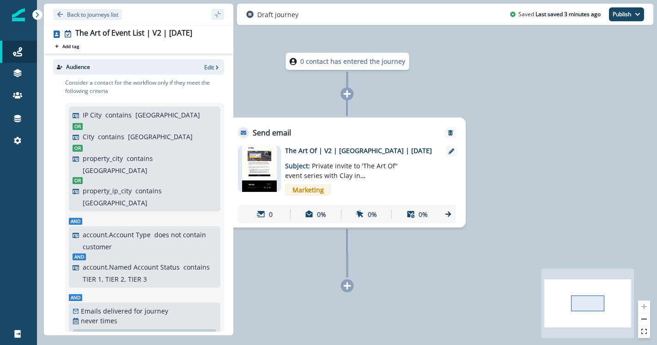
click at [178, 230] on p "does not contain" at bounding box center [180, 235] width 52 height 10
click at [208, 67] on p "Edit" at bounding box center [209, 67] width 10 height 8
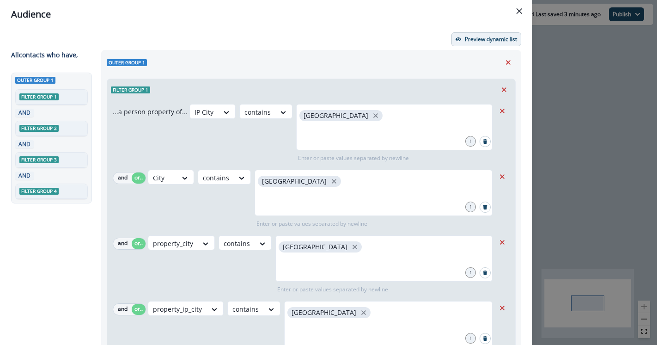
click at [510, 35] on button "Preview dynamic list" at bounding box center [487, 39] width 70 height 14
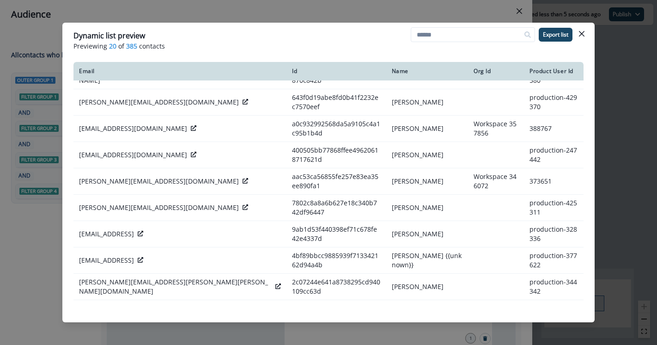
scroll to position [239, 0]
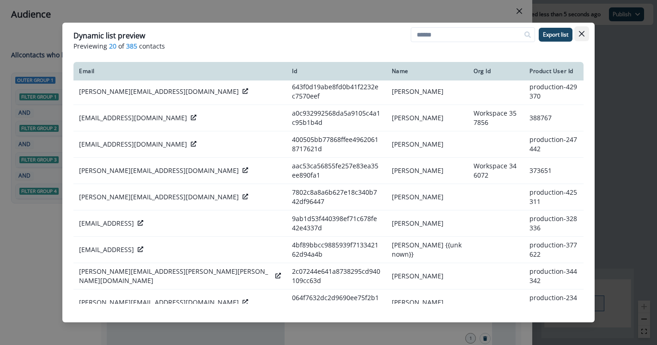
click at [585, 33] on button "Close" at bounding box center [582, 33] width 15 height 15
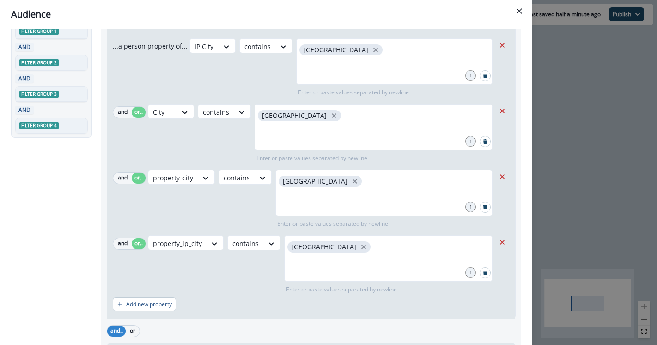
scroll to position [67, 0]
click at [520, 9] on icon "Close" at bounding box center [520, 11] width 6 height 6
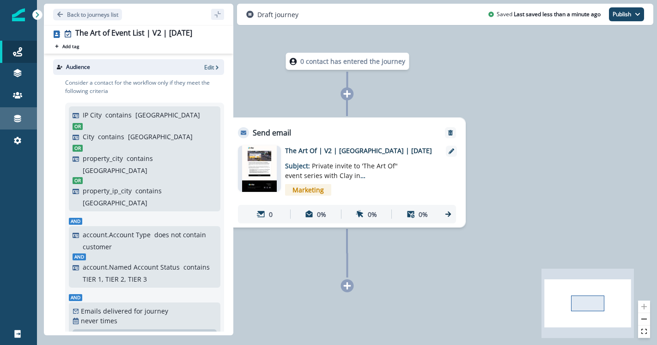
click at [24, 122] on div "Connections" at bounding box center [19, 118] width 30 height 11
click at [216, 72] on div "Audience Edit" at bounding box center [138, 67] width 171 height 16
click at [215, 67] on icon "button" at bounding box center [217, 67] width 6 height 6
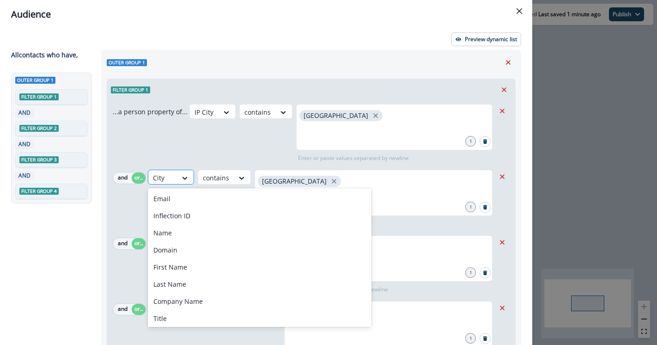
click at [171, 181] on div at bounding box center [162, 178] width 19 height 12
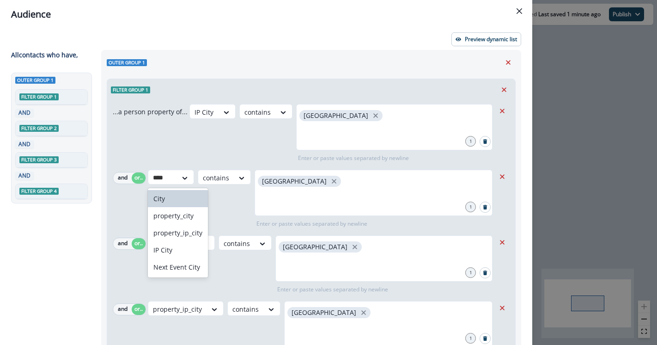
type input "****"
click at [207, 155] on div "IP City contains san francisco 1 Enter or paste values separated by newline" at bounding box center [343, 133] width 306 height 58
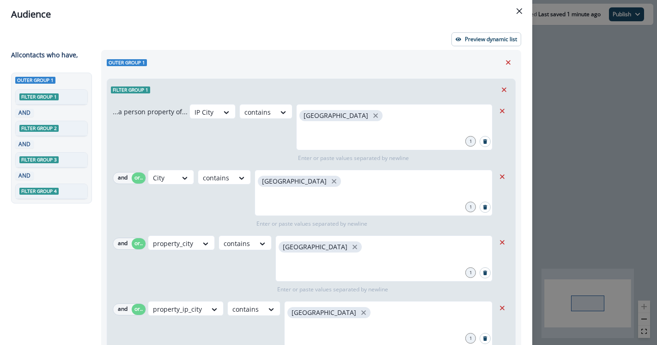
scroll to position [146, 0]
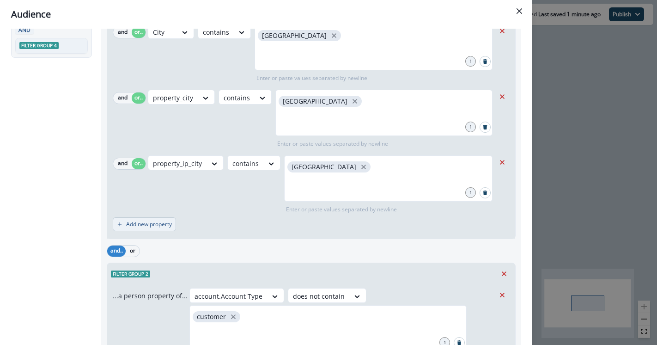
click at [157, 227] on p "Add new property" at bounding box center [149, 224] width 46 height 6
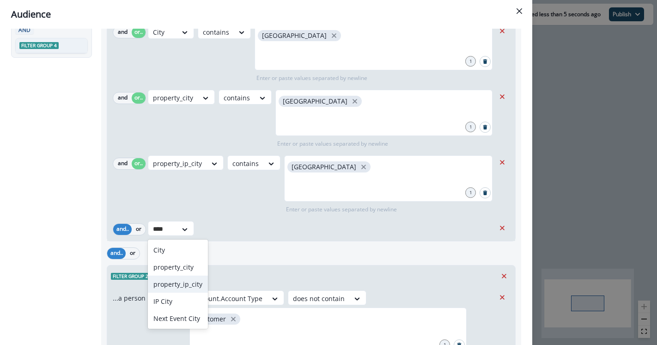
type input "****"
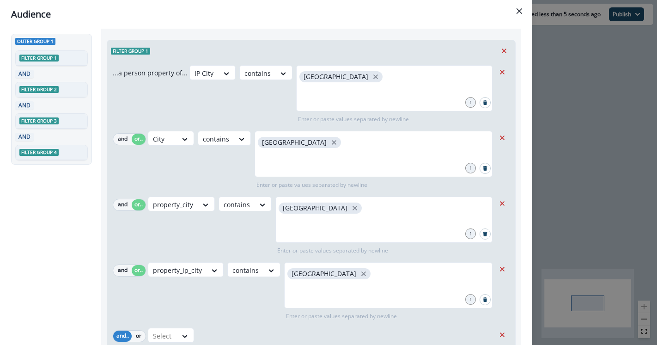
scroll to position [35, 0]
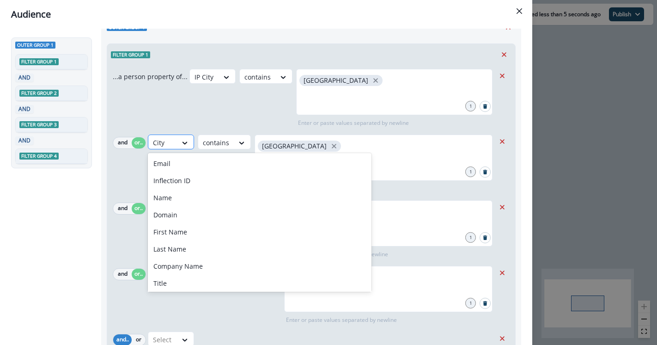
click at [174, 144] on div "City" at bounding box center [162, 142] width 29 height 15
click at [176, 143] on div "City" at bounding box center [162, 142] width 29 height 15
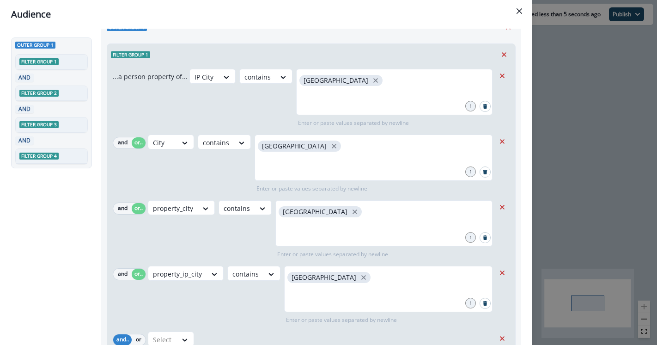
click at [219, 120] on div "IP City contains san francisco 1 Enter or paste values separated by newline" at bounding box center [343, 98] width 306 height 58
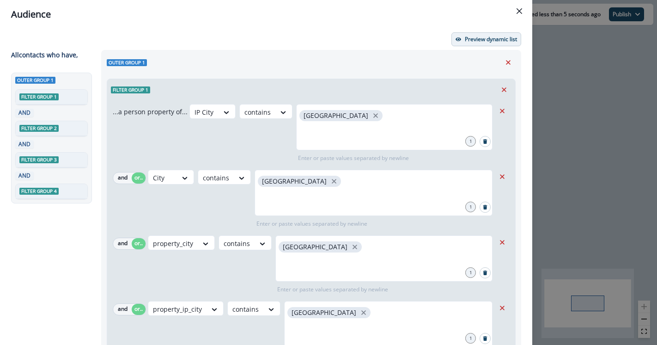
click at [489, 39] on p "Preview dynamic list" at bounding box center [491, 39] width 52 height 6
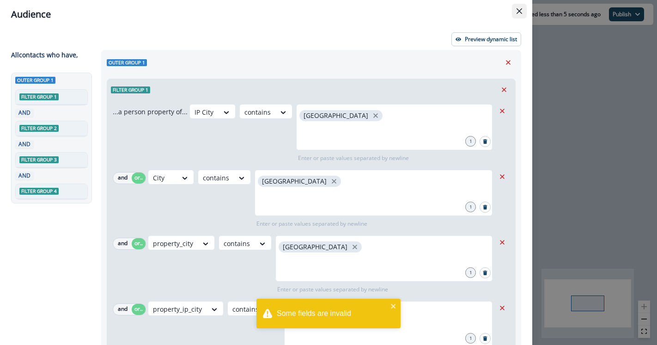
click at [515, 15] on button "Close" at bounding box center [519, 11] width 15 height 15
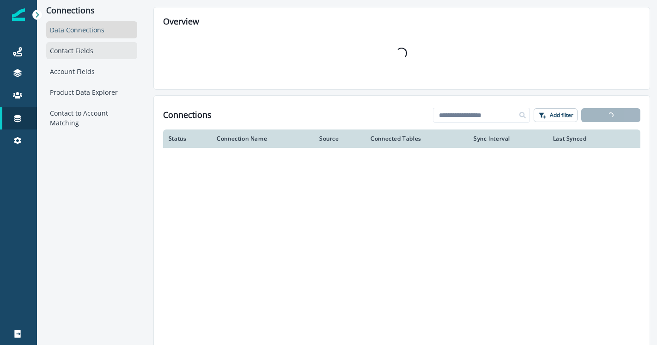
click at [96, 49] on div "Contact Fields" at bounding box center [91, 50] width 91 height 17
click at [91, 53] on div "Contact Fields" at bounding box center [91, 50] width 91 height 17
click at [247, 38] on div "Loading..." at bounding box center [401, 53] width 477 height 53
click at [493, 116] on input at bounding box center [481, 115] width 97 height 15
click at [471, 84] on div "Overview Loading..." at bounding box center [401, 48] width 497 height 83
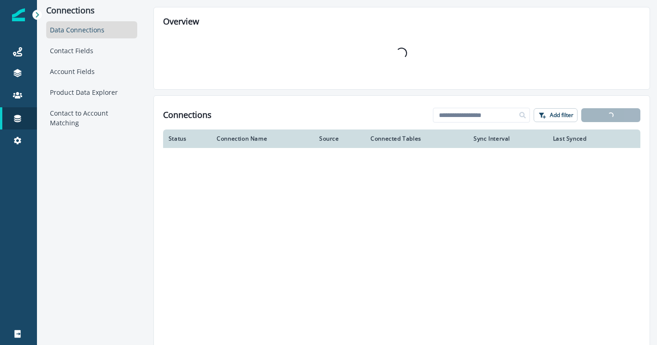
click at [416, 74] on div "Loading..." at bounding box center [401, 53] width 477 height 53
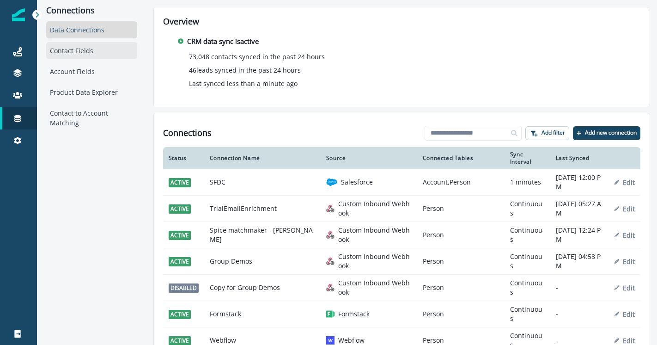
click at [126, 52] on div "Contact Fields" at bounding box center [91, 50] width 91 height 17
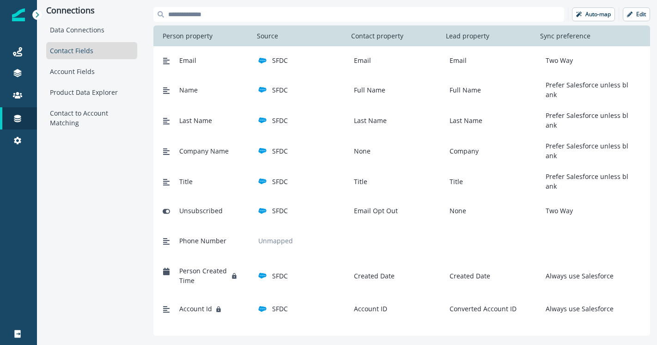
click at [226, 14] on input at bounding box center [358, 14] width 411 height 15
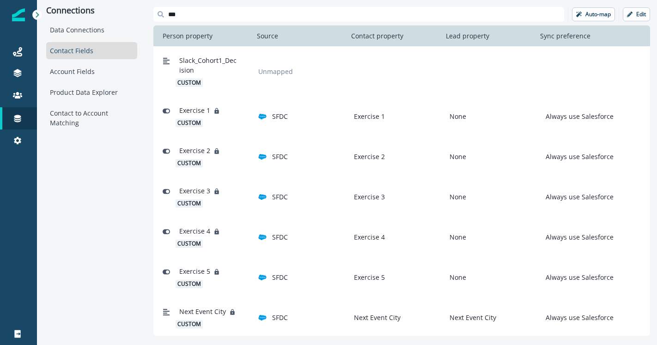
type input "****"
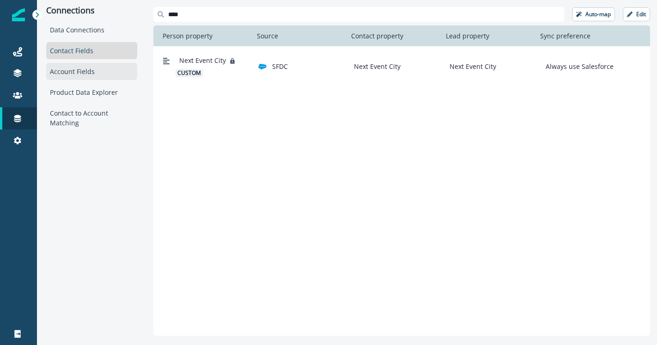
type input "****"
click at [129, 63] on div "Account Fields" at bounding box center [91, 71] width 91 height 17
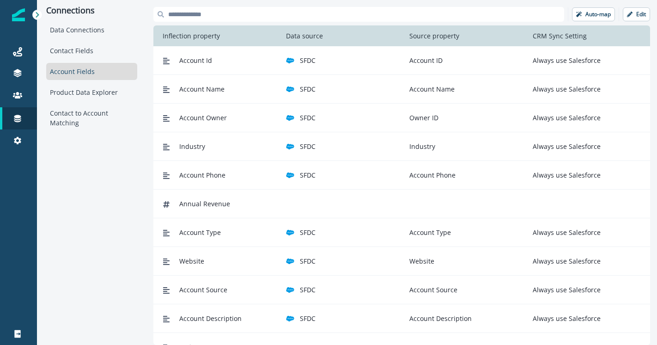
click at [192, 17] on input at bounding box center [358, 14] width 411 height 15
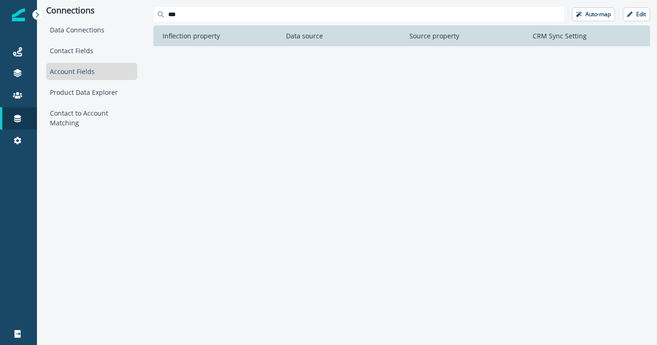
type input "****"
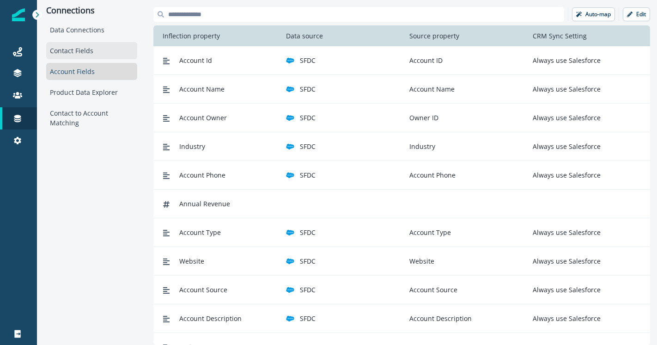
click at [117, 51] on div "Contact Fields" at bounding box center [91, 50] width 91 height 17
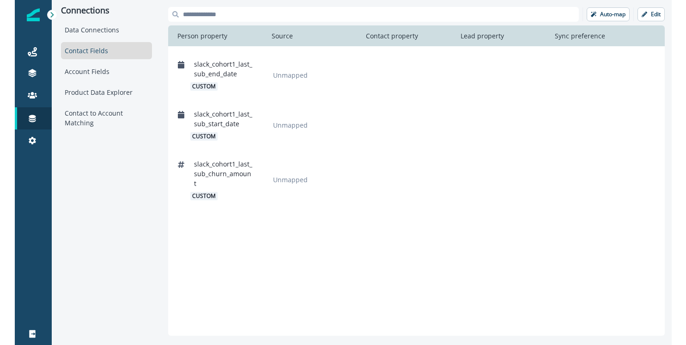
scroll to position [527, 0]
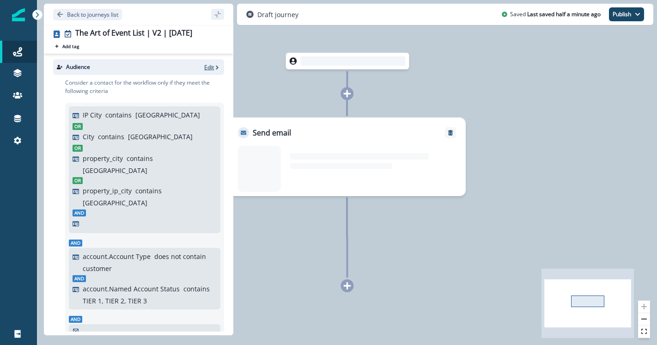
click at [211, 64] on p "Edit" at bounding box center [209, 67] width 10 height 8
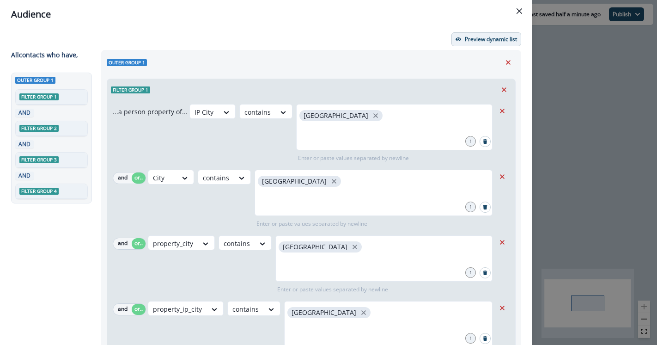
click at [468, 42] on p "Preview dynamic list" at bounding box center [491, 39] width 52 height 6
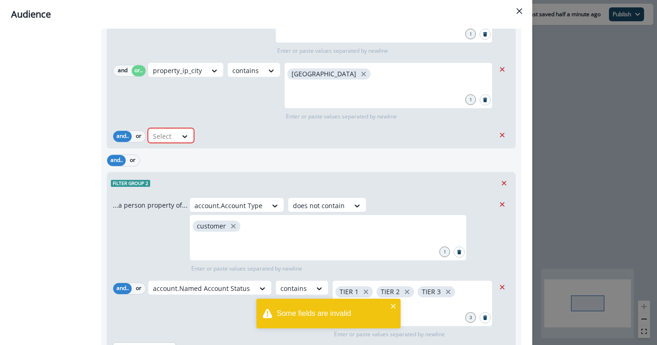
scroll to position [237, 0]
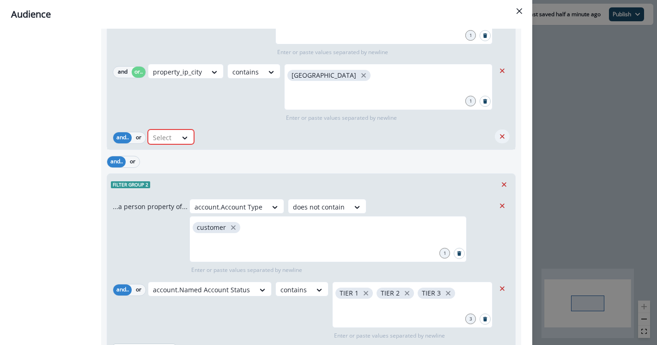
click at [503, 134] on icon "Remove" at bounding box center [502, 136] width 8 height 8
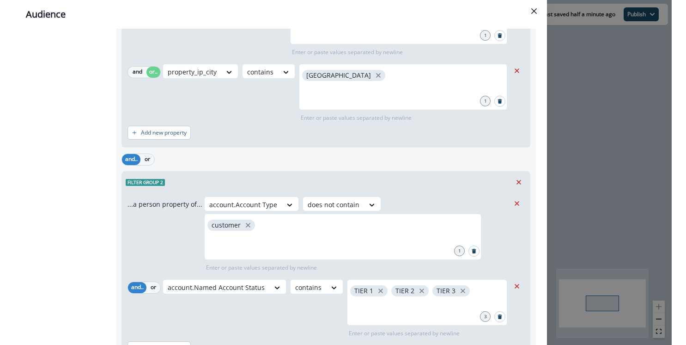
scroll to position [0, 0]
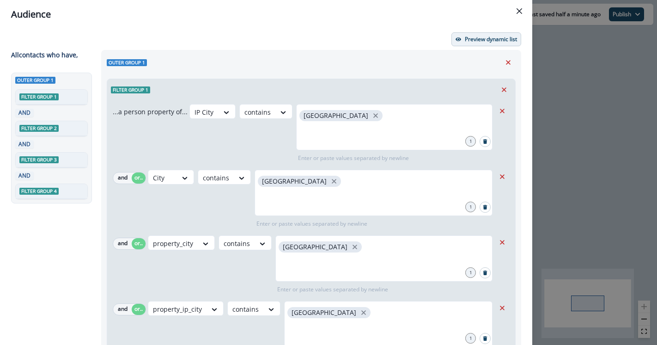
click at [483, 36] on p "Preview dynamic list" at bounding box center [491, 39] width 52 height 6
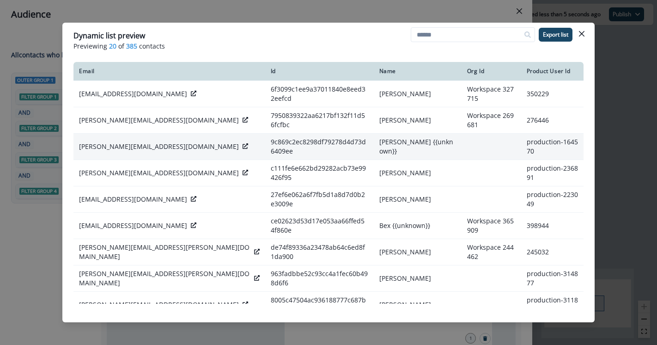
click at [116, 142] on p "[PERSON_NAME][EMAIL_ADDRESS][DOMAIN_NAME]" at bounding box center [159, 146] width 160 height 9
click at [243, 143] on icon at bounding box center [246, 146] width 6 height 6
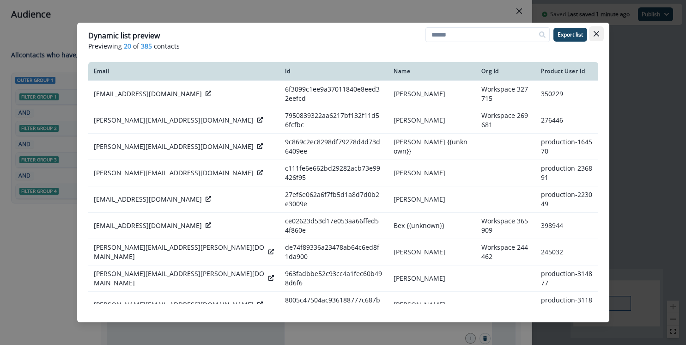
click at [596, 34] on icon "Close" at bounding box center [596, 34] width 6 height 6
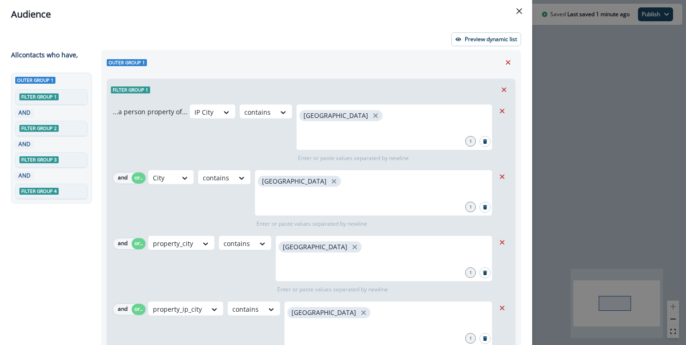
click at [431, 33] on div "Preview dynamic list" at bounding box center [266, 39] width 510 height 14
click at [441, 41] on div "Preview dynamic list" at bounding box center [266, 39] width 510 height 14
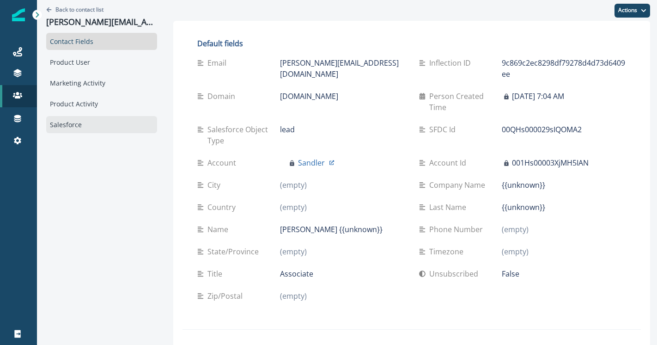
click at [86, 132] on div "Salesforce" at bounding box center [101, 124] width 111 height 17
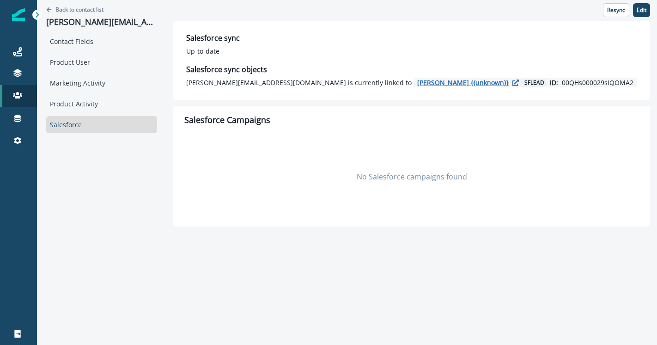
click at [513, 84] on icon "button" at bounding box center [516, 82] width 6 height 6
